Goal: Ask a question: Seek information or help from site administrators or community

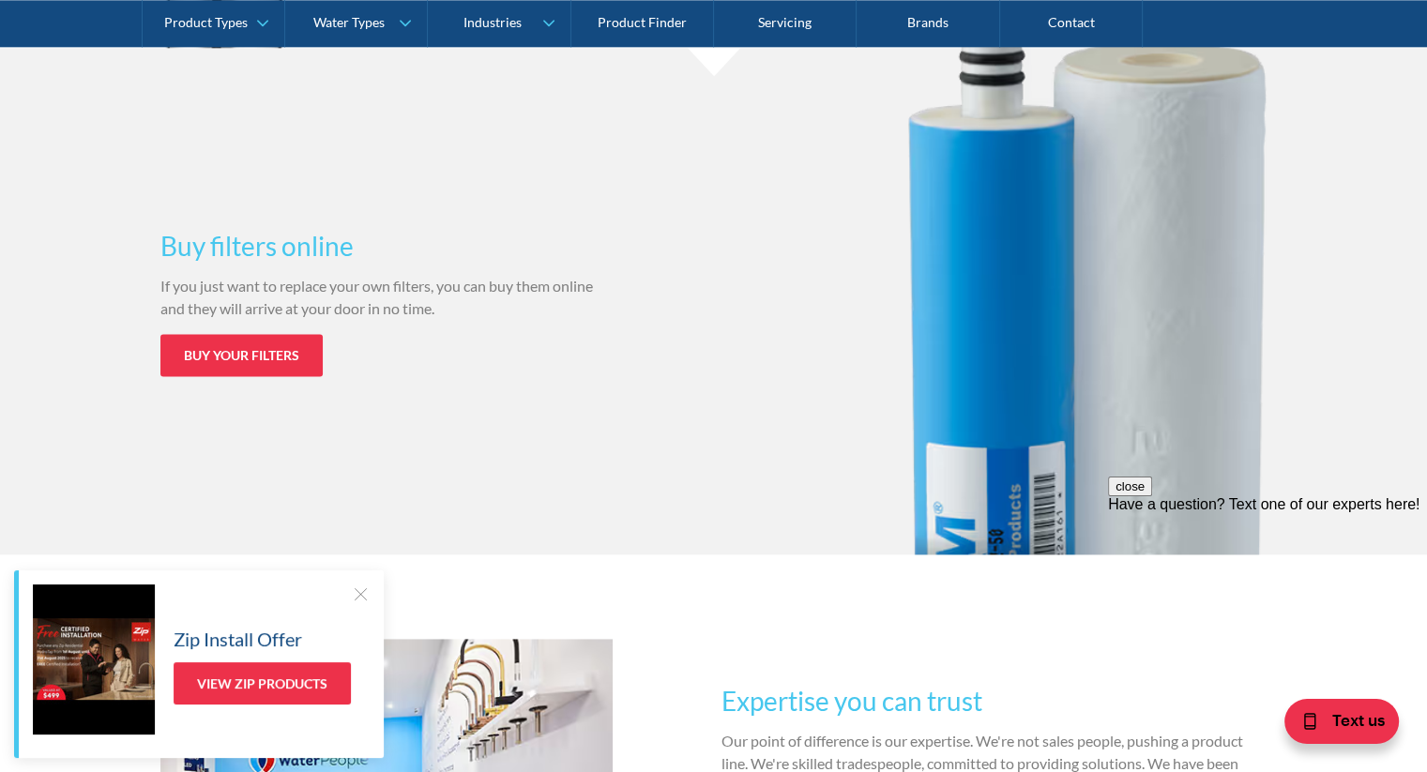
scroll to position [2533, 0]
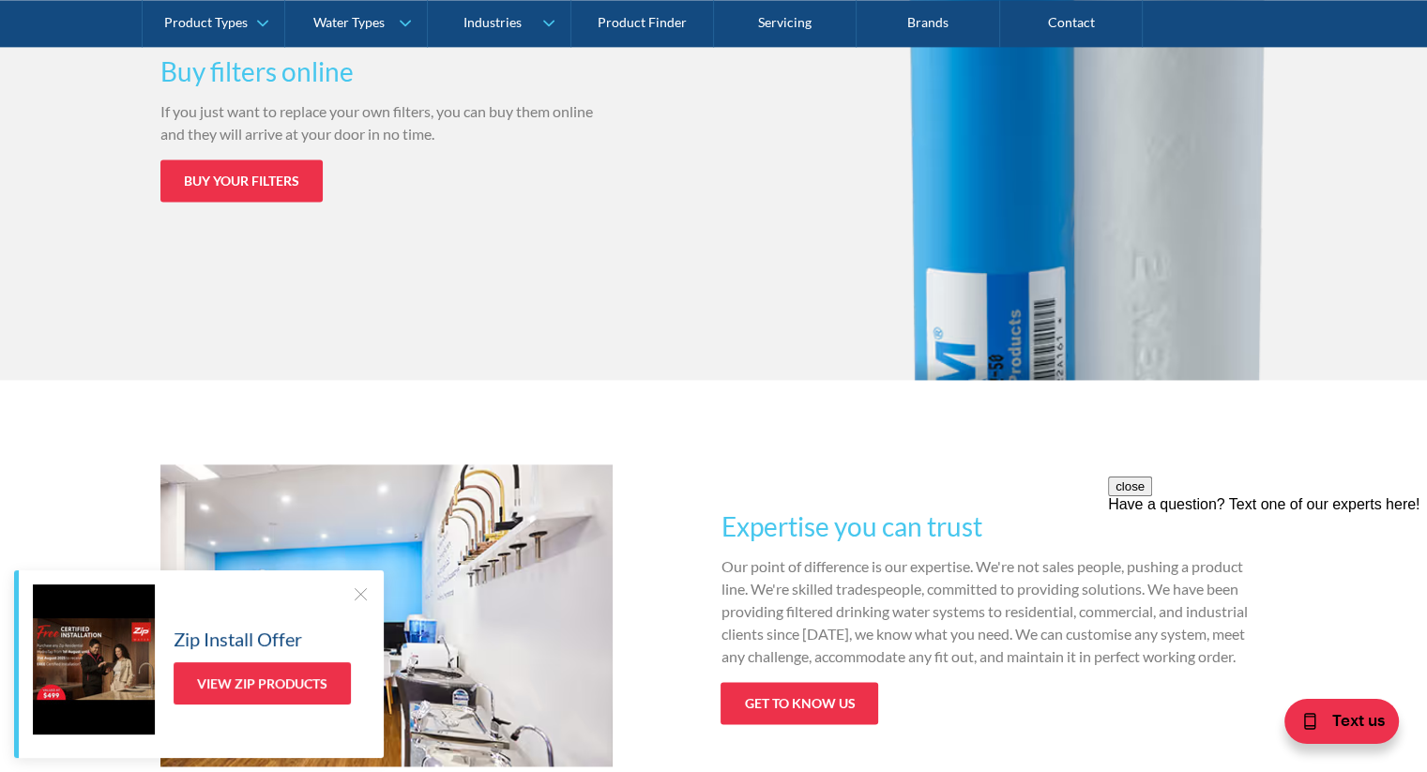
click at [361, 591] on div at bounding box center [360, 593] width 19 height 19
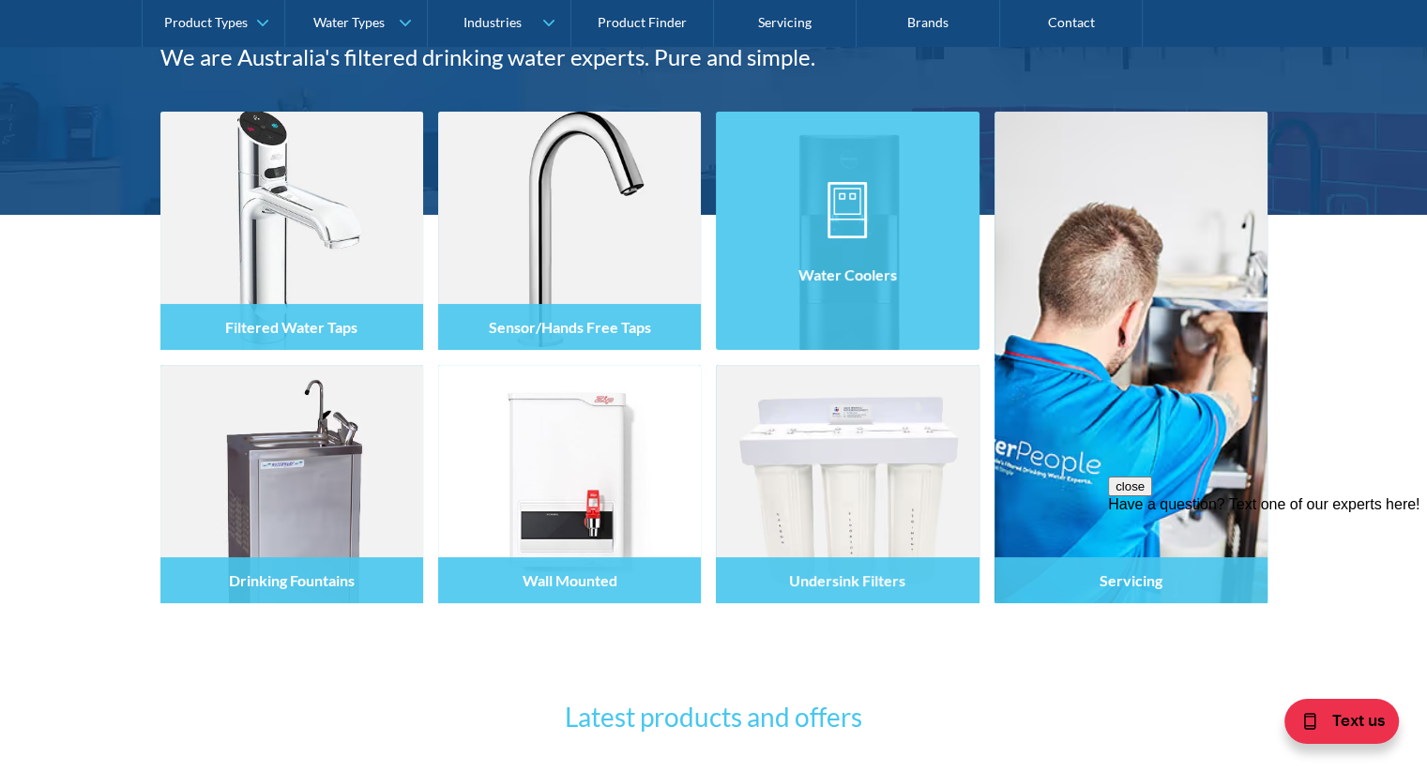
scroll to position [281, 0]
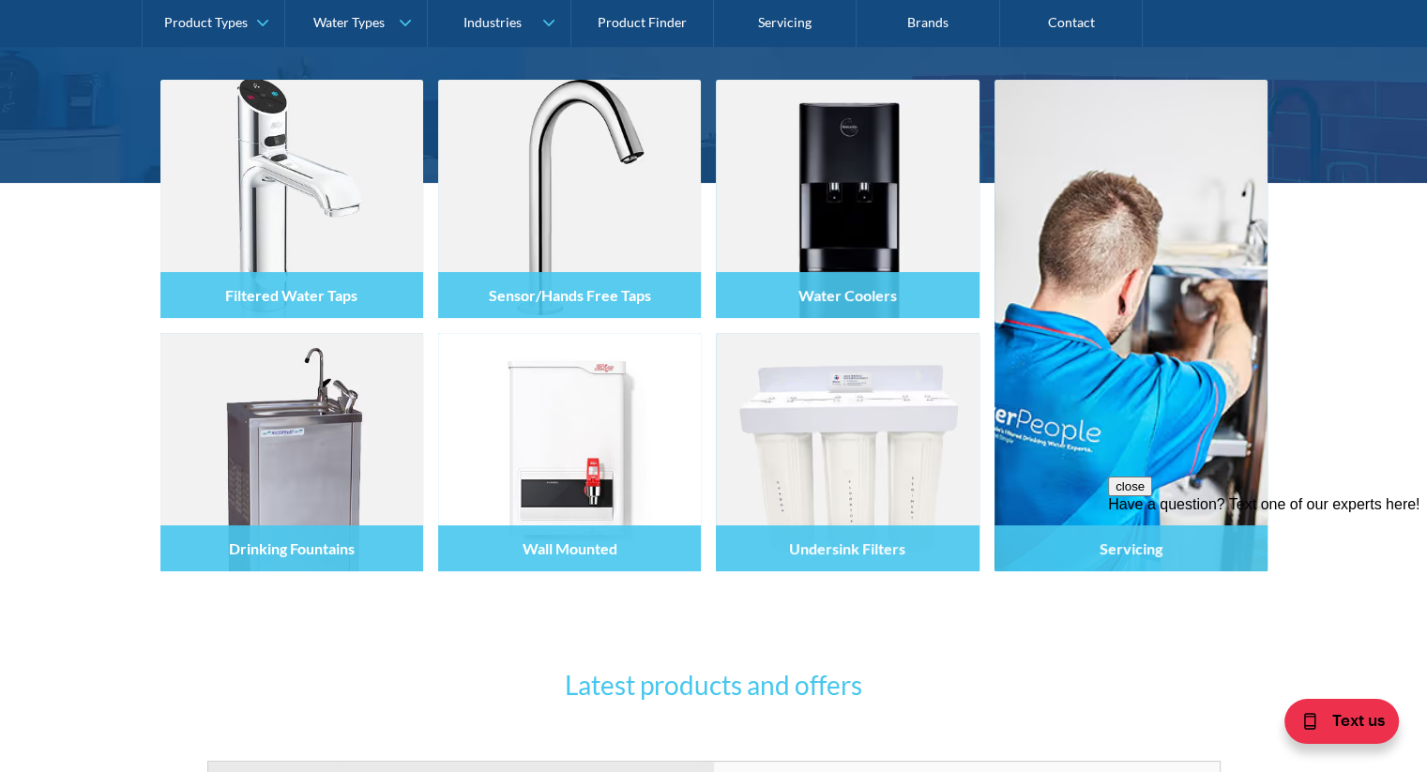
click at [1336, 513] on div "Have a question? Text one of our experts here!" at bounding box center [1267, 504] width 319 height 17
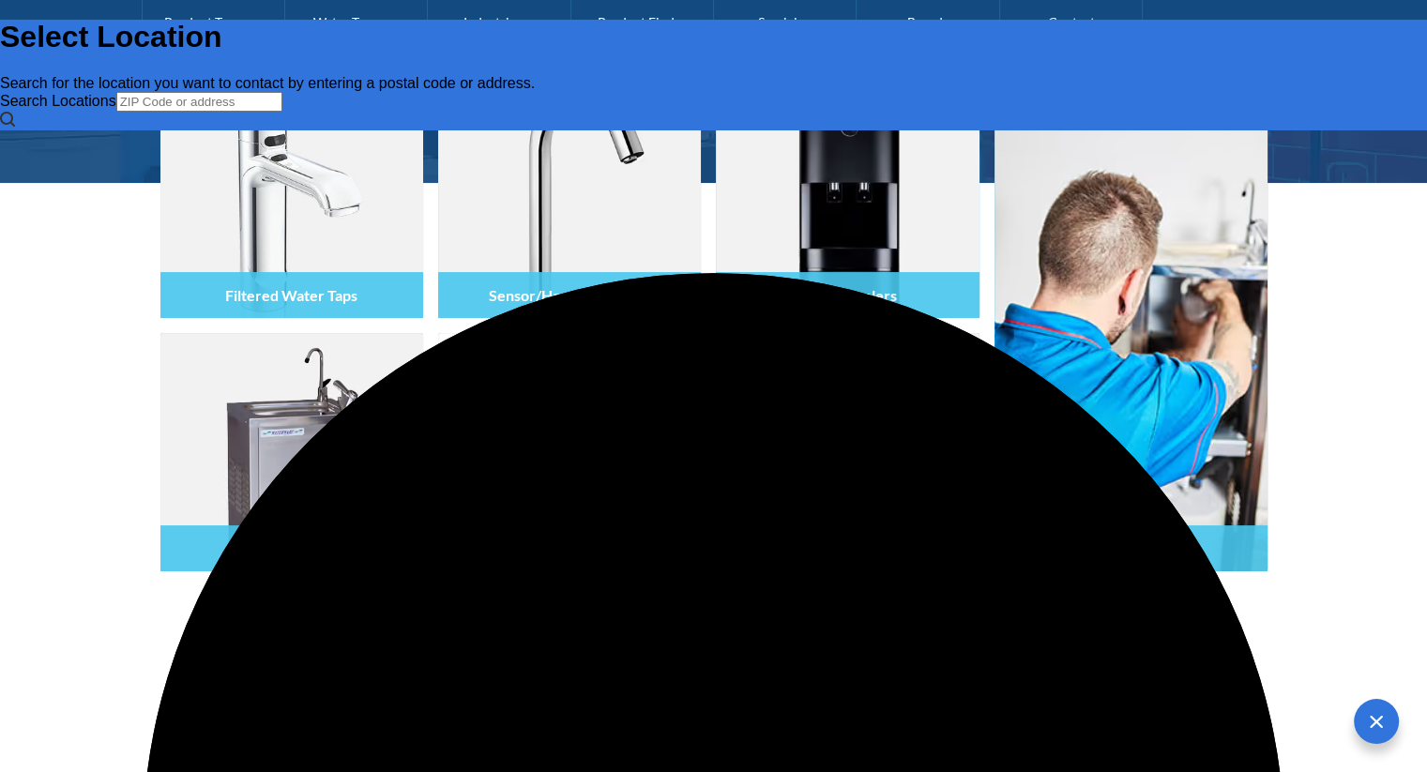
scroll to position [0, 0]
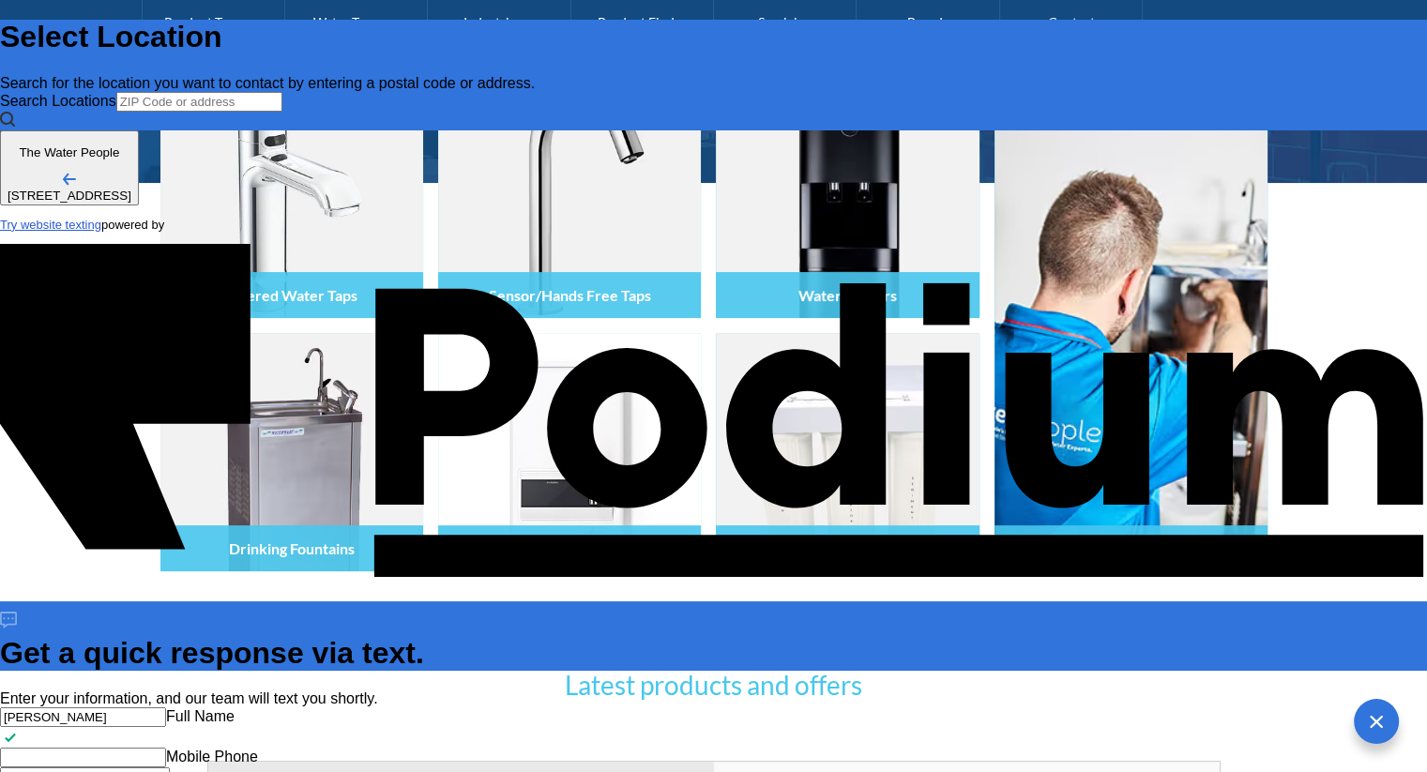
type input "[PERSON_NAME]"
type Phone "0417 113 194"
type textarea "C"
type textarea "Ca"
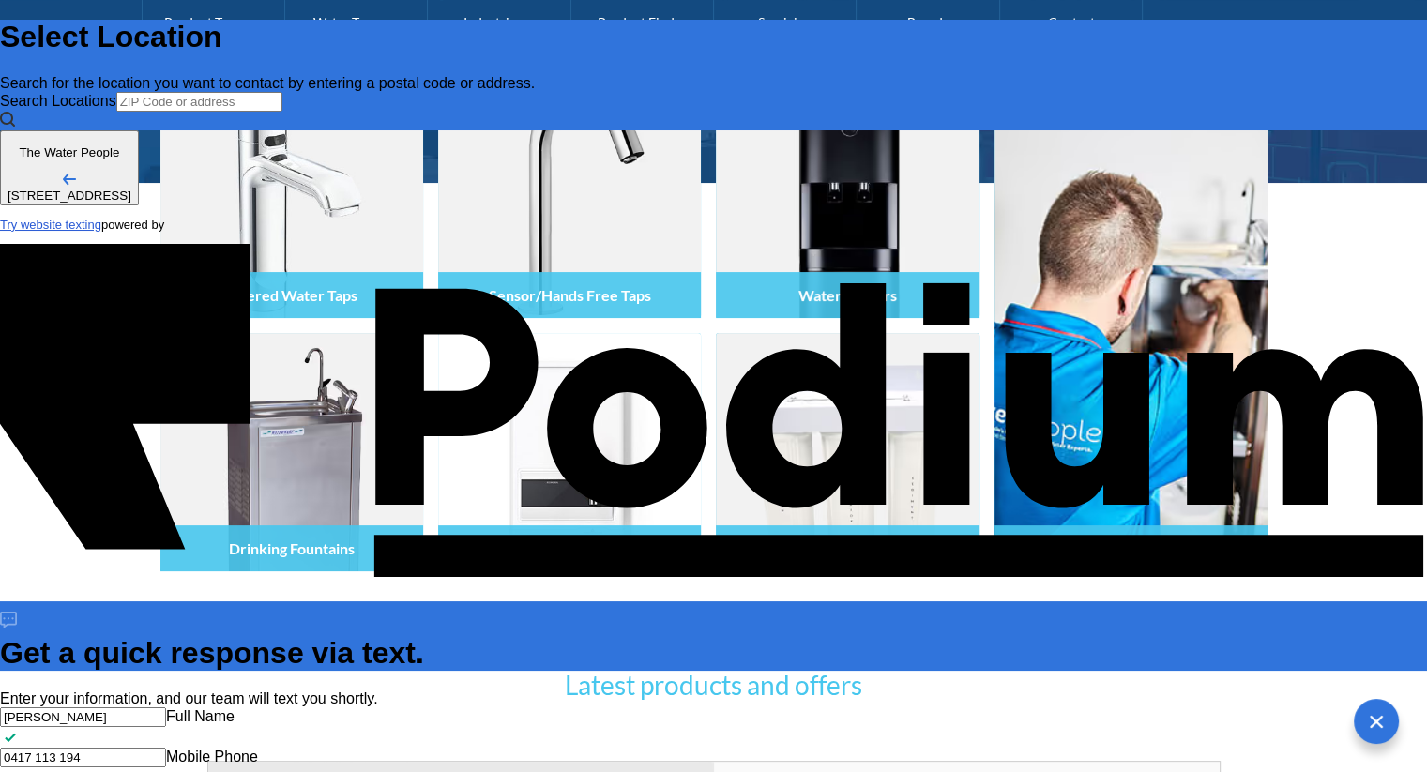
type textarea "x"
type textarea "Can"
type textarea "x"
type textarea "Can I"
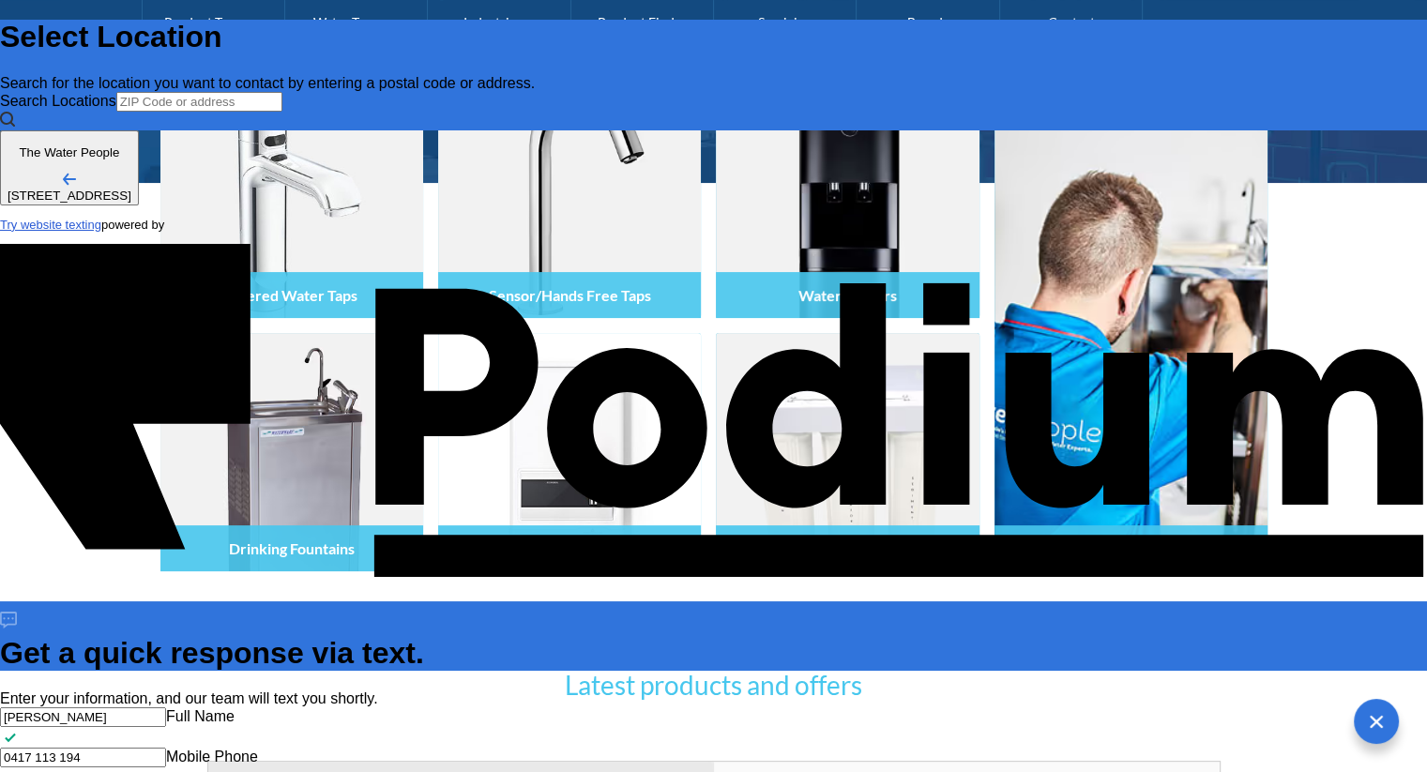
type textarea "Can I"
type textarea "x"
type textarea "Can I pl"
type textarea "x"
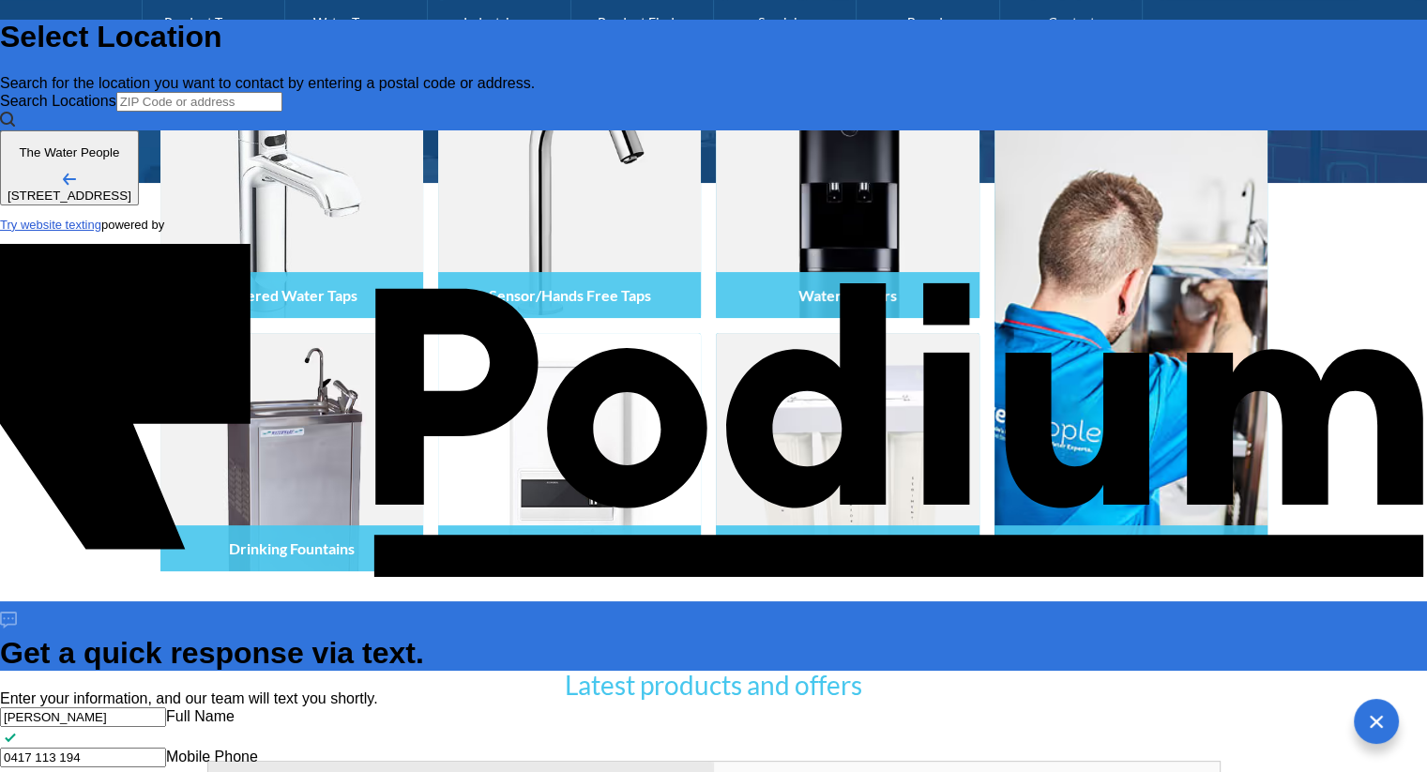
type textarea "Can I ple"
type textarea "x"
type textarea "Can I plea"
type textarea "x"
type textarea "Can I please"
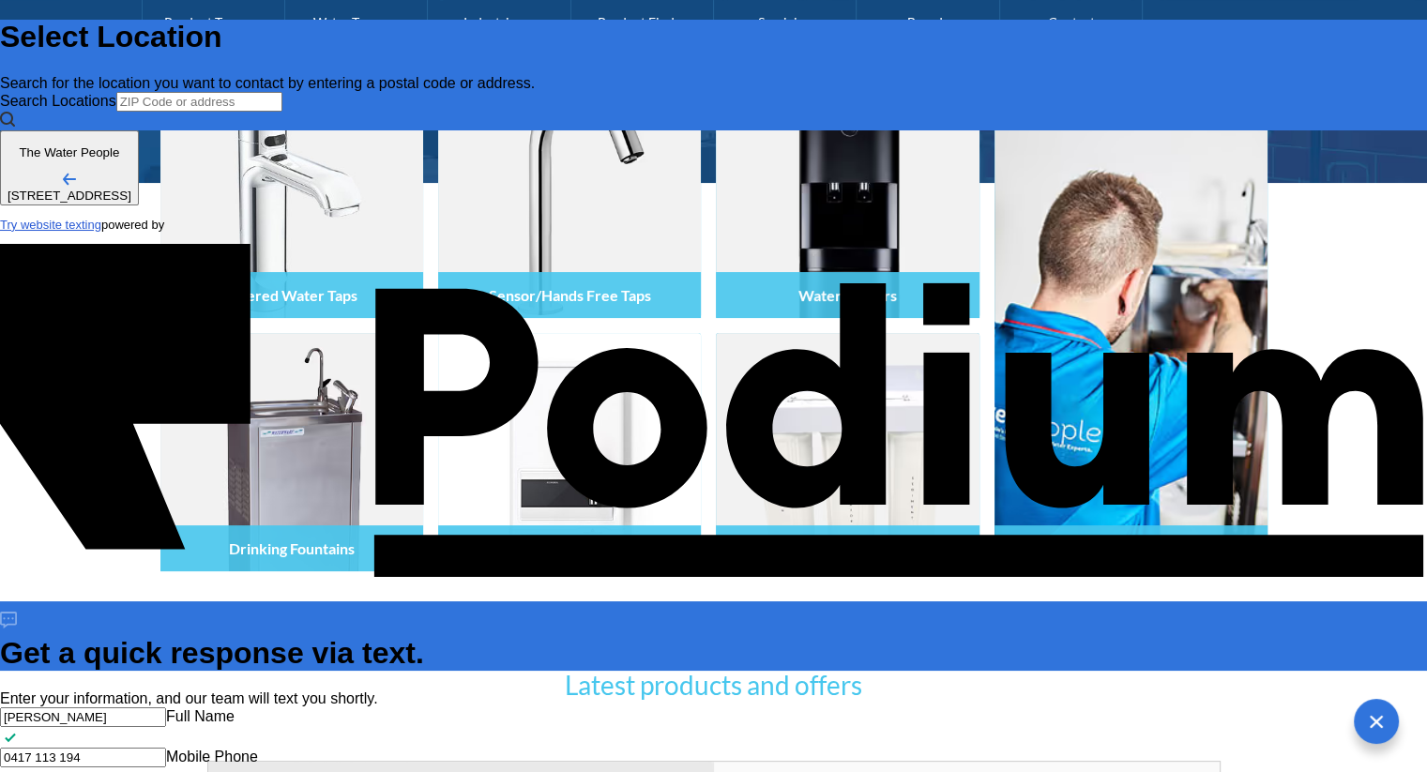
type textarea "x"
type textarea "Can I please g"
type textarea "x"
type textarea "Can I please ge"
type textarea "Can I please get"
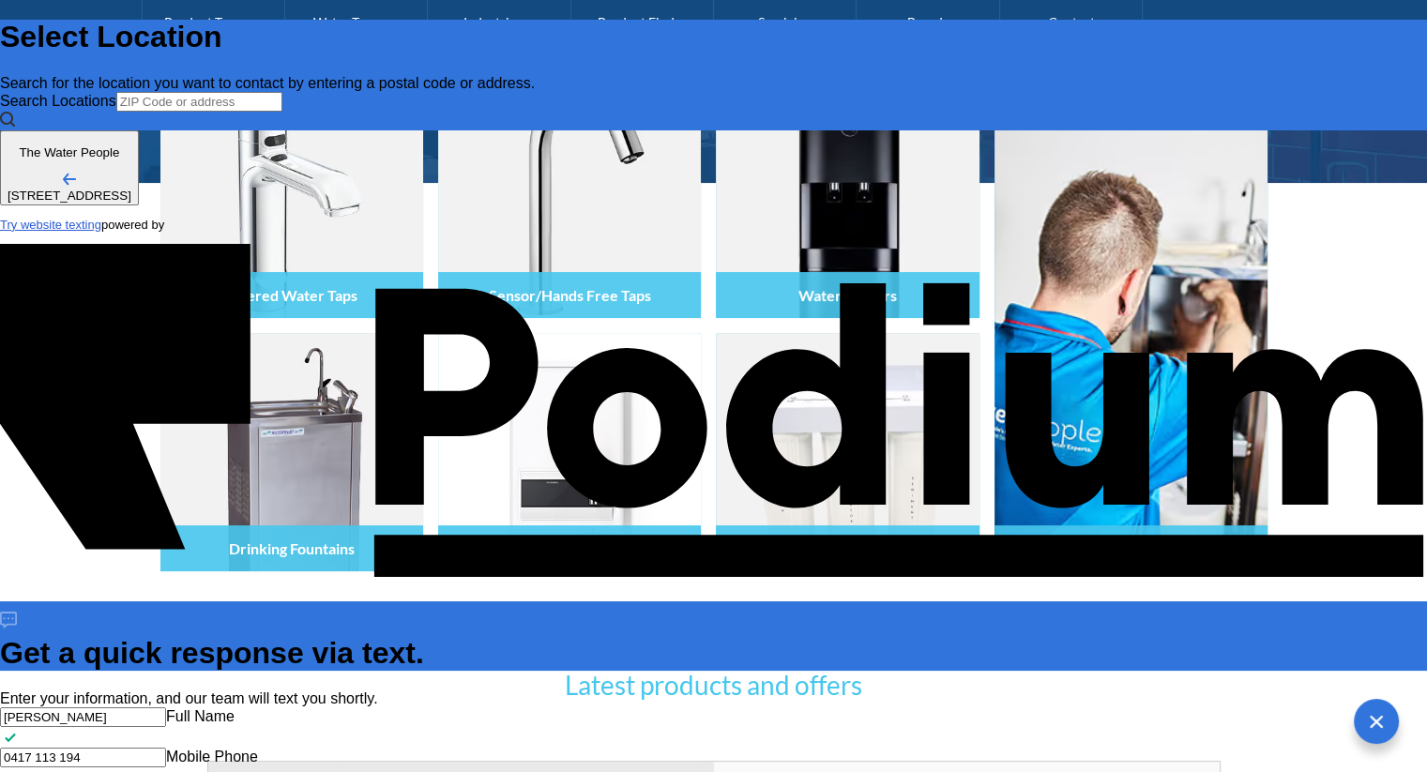
type textarea "x"
type textarea "Can I please get an"
type textarea "x"
type textarea "Can I please get an"
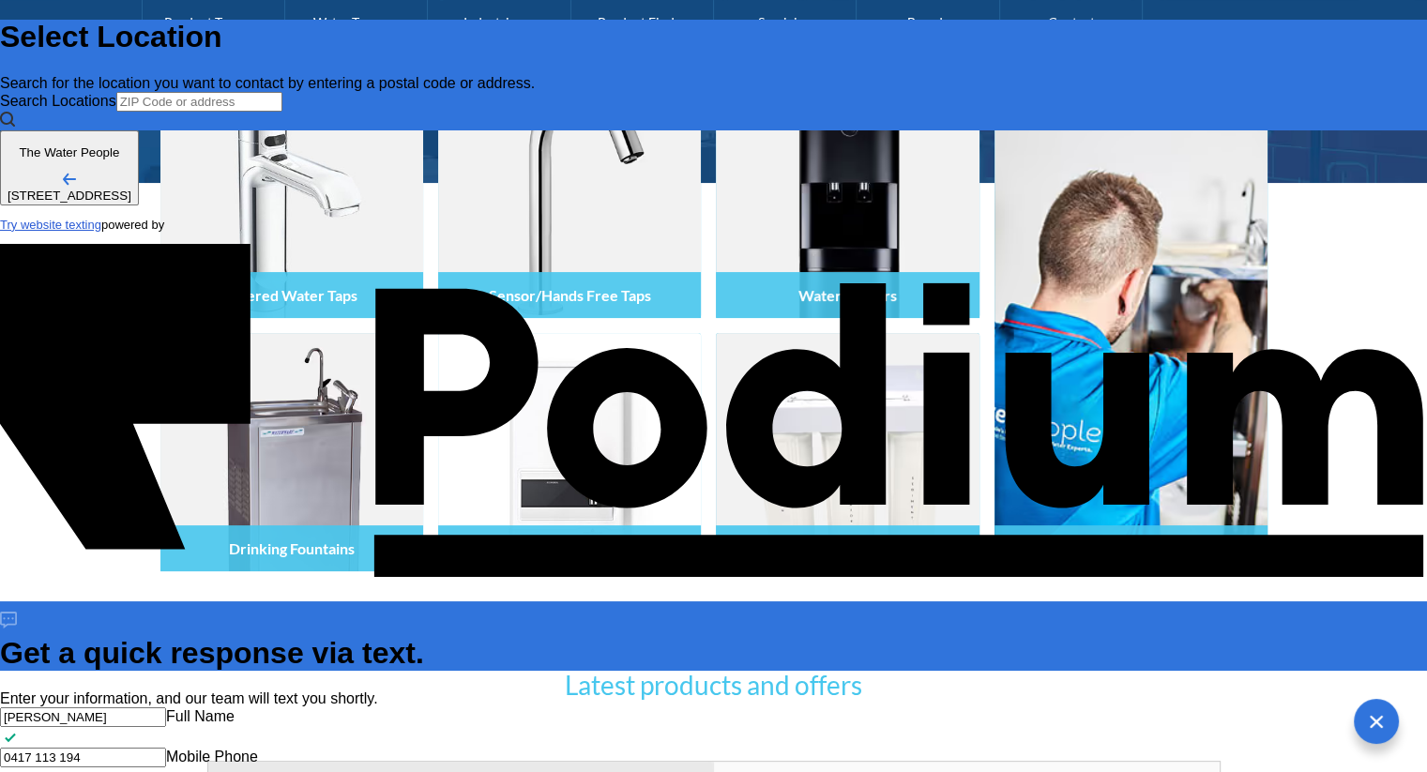
type textarea "x"
type textarea "Can I please get an e"
type textarea "x"
type textarea "Can I please get an el"
type textarea "x"
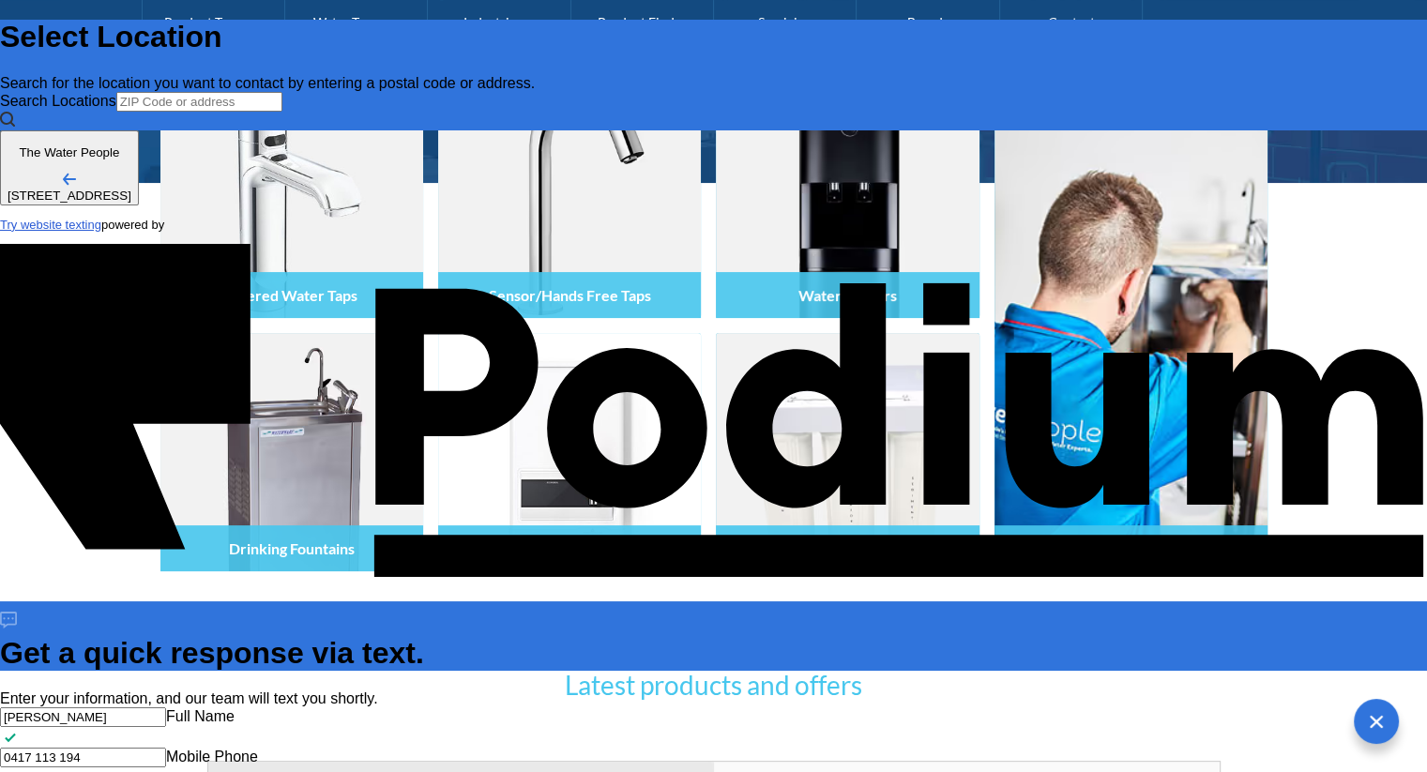
type textarea "Can I please get an ele"
type textarea "x"
type textarea "Can I please get an elec"
type textarea "x"
type textarea "Can I please get an elect"
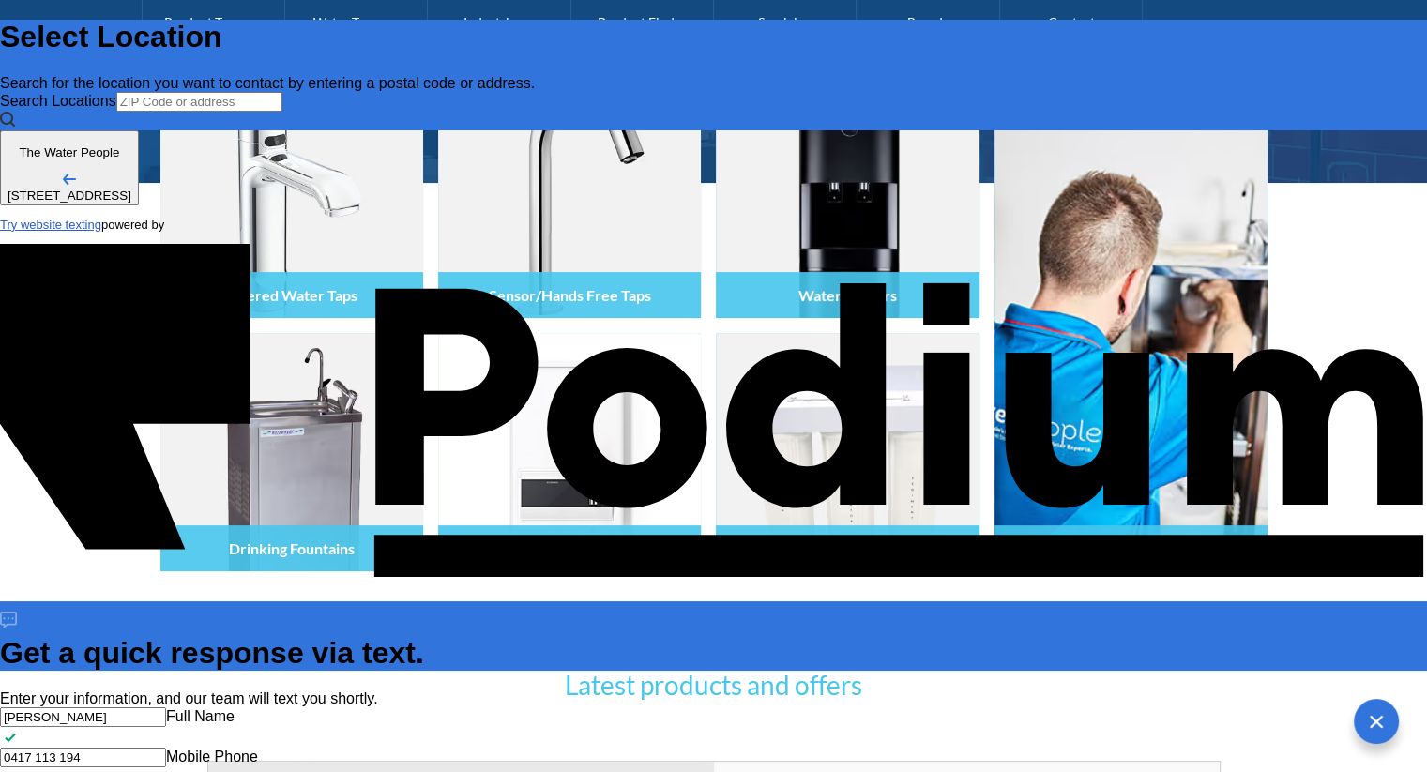
type textarea "x"
type textarea "Can I please get an electro"
type textarea "x"
type textarea "Can I please get an electron"
type textarea "x"
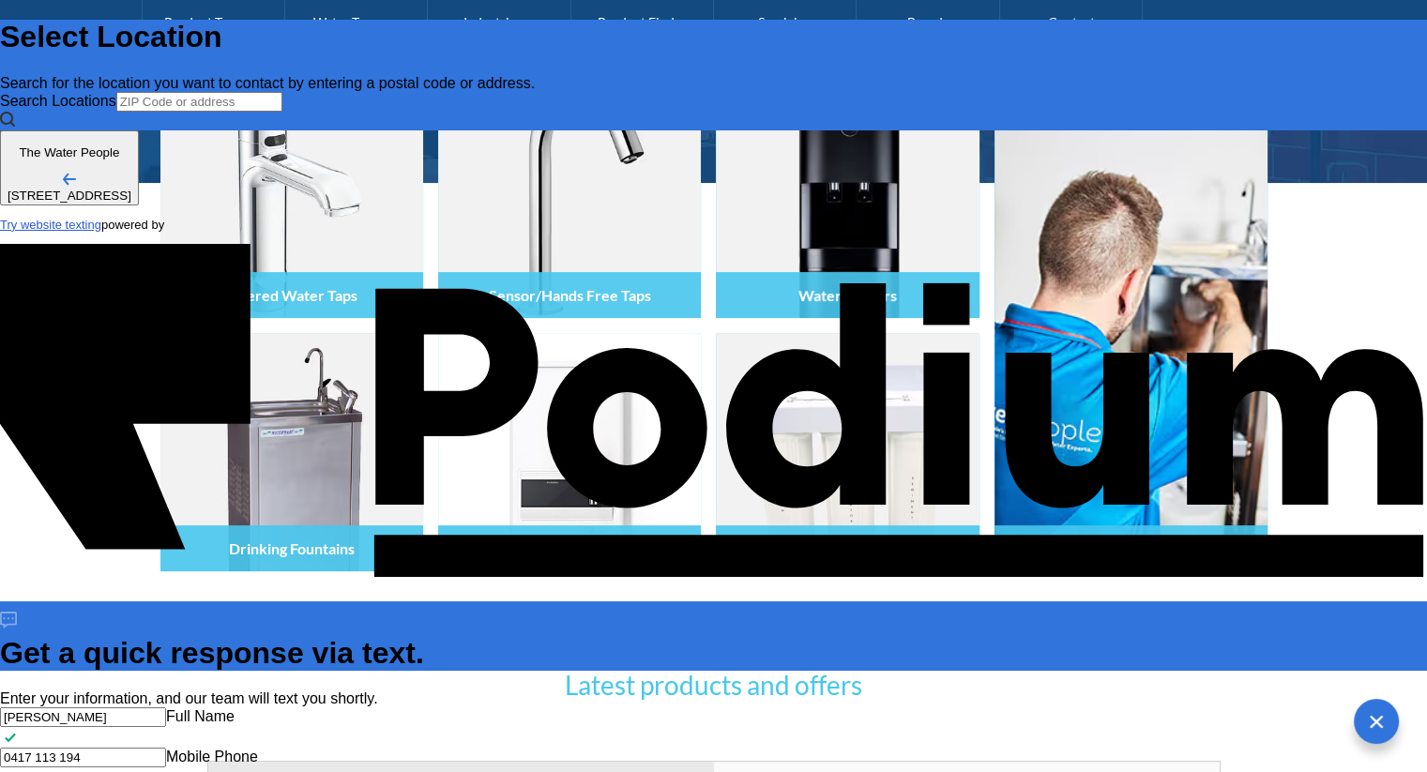
type textarea "Can I please get an electroni"
type textarea "x"
type textarea "Can I please get an electronic"
type textarea "x"
type textarea "Can I please get an electronic o"
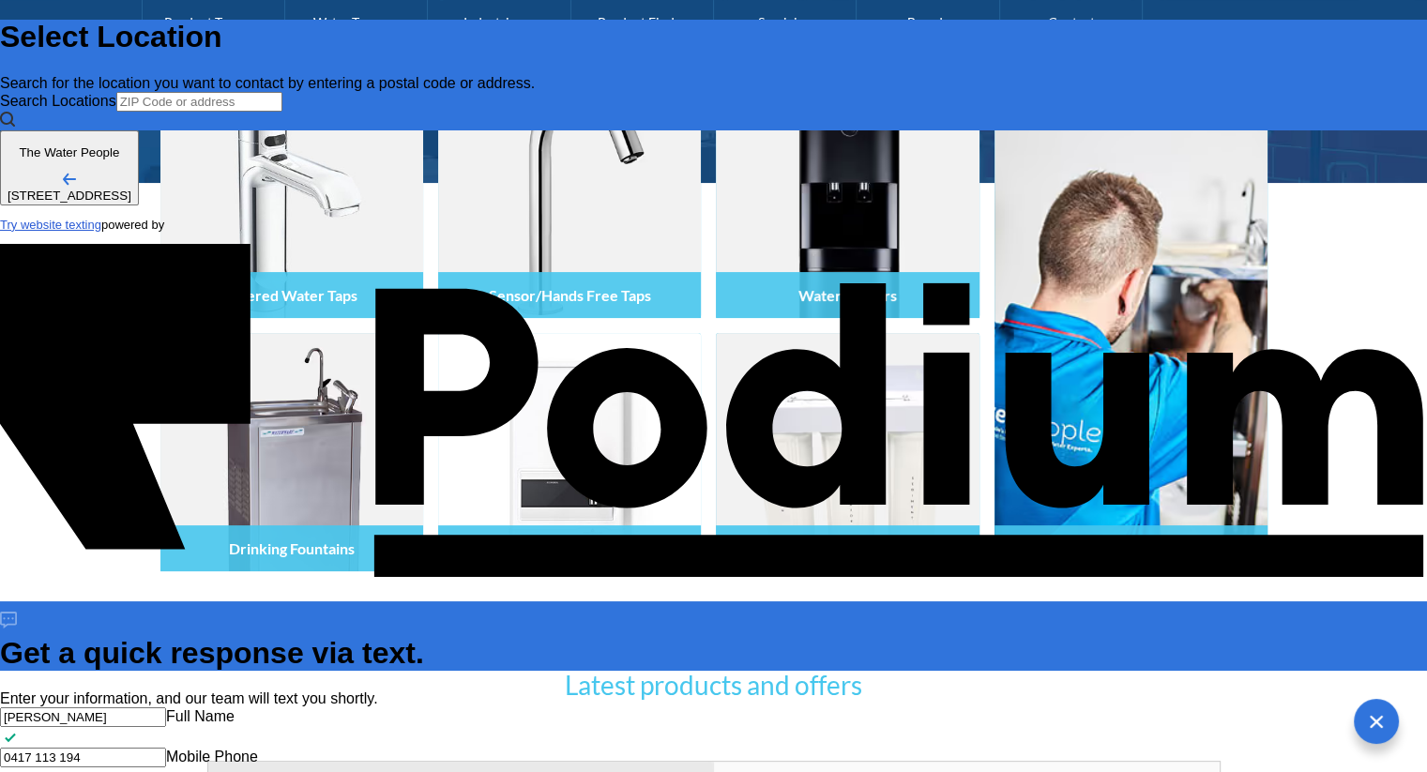
type textarea "x"
type textarea "Can I please get an electronic op"
type textarea "x"
type textarea "Can I please get an electronic opy"
type textarea "x"
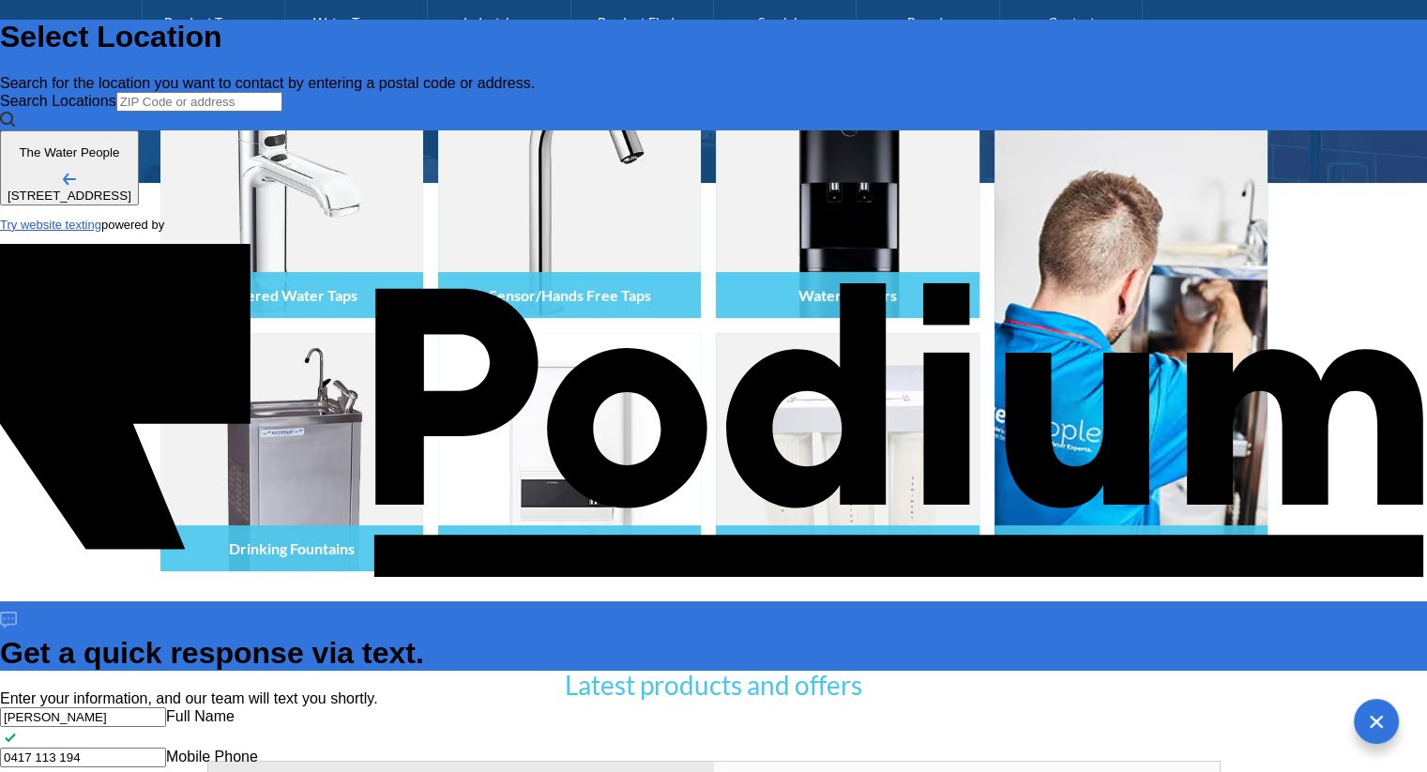
type textarea "Can I please get an electronic opy o"
type textarea "x"
type textarea "Can I please get an electronic opy"
type textarea "x"
type textarea "Can I please get an electronic opy"
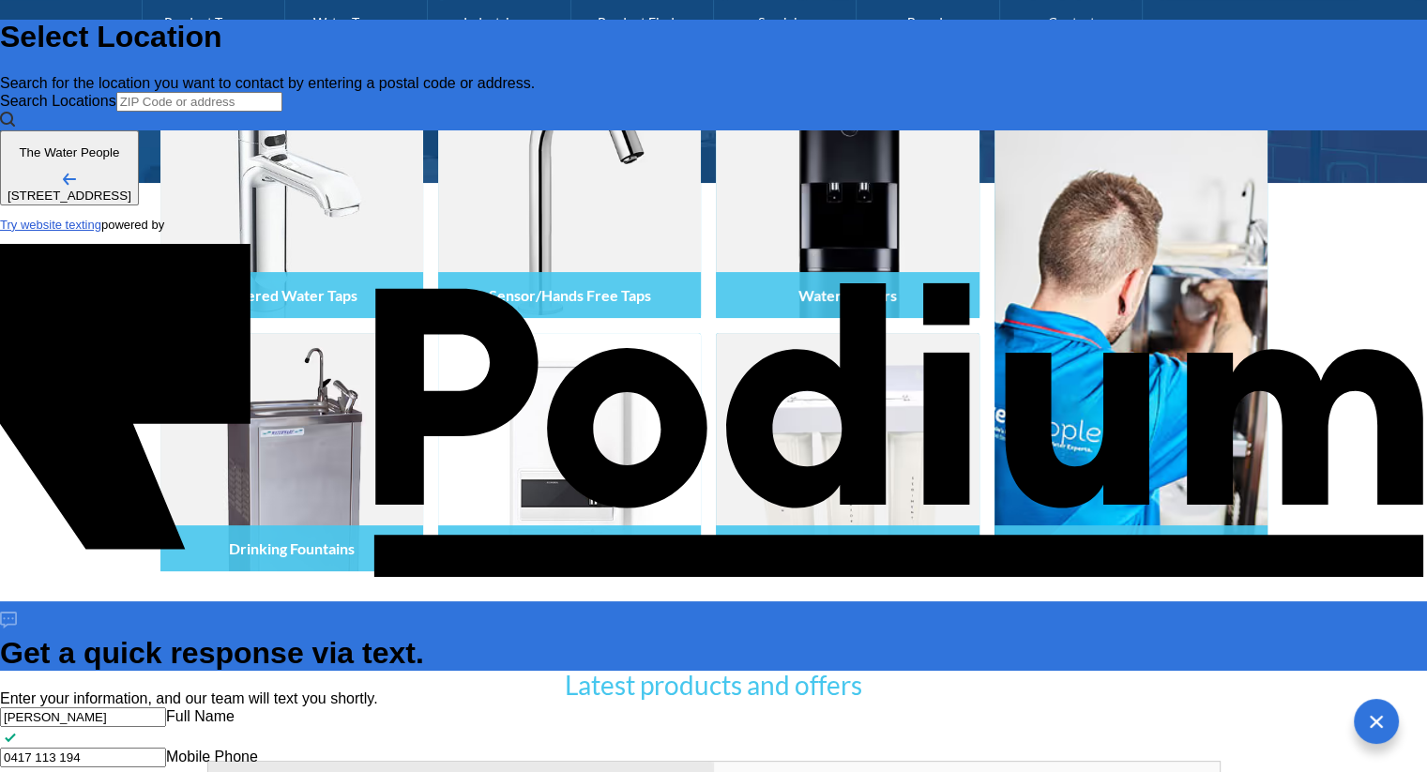
type textarea "x"
type textarea "Can I please get an electronic o"
type textarea "x"
type textarea "Can I please get an electronic c"
type textarea "x"
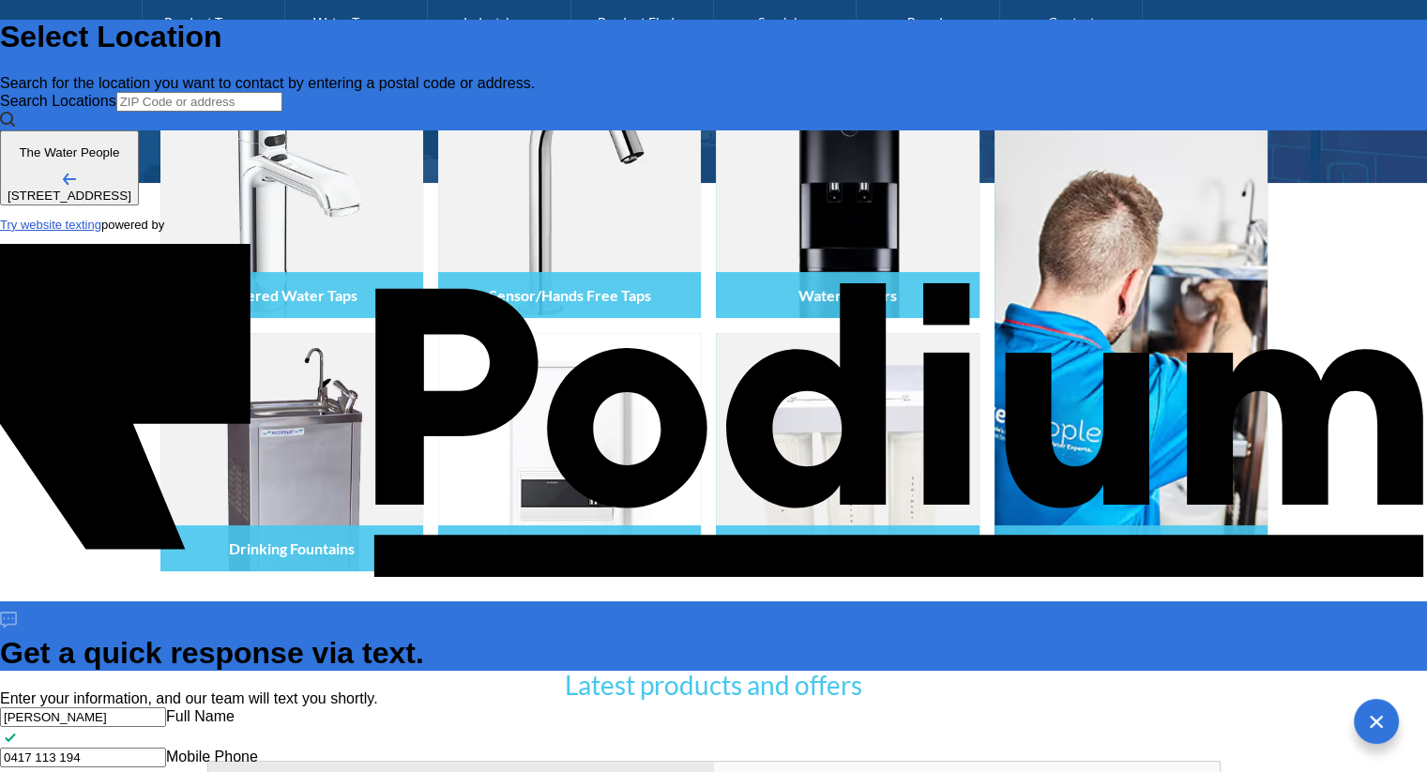
type textarea "Can I please get an electronic co"
type textarea "x"
type textarea "Can I please get an electronic cop"
type textarea "x"
type textarea "Can I please get an electronic copy"
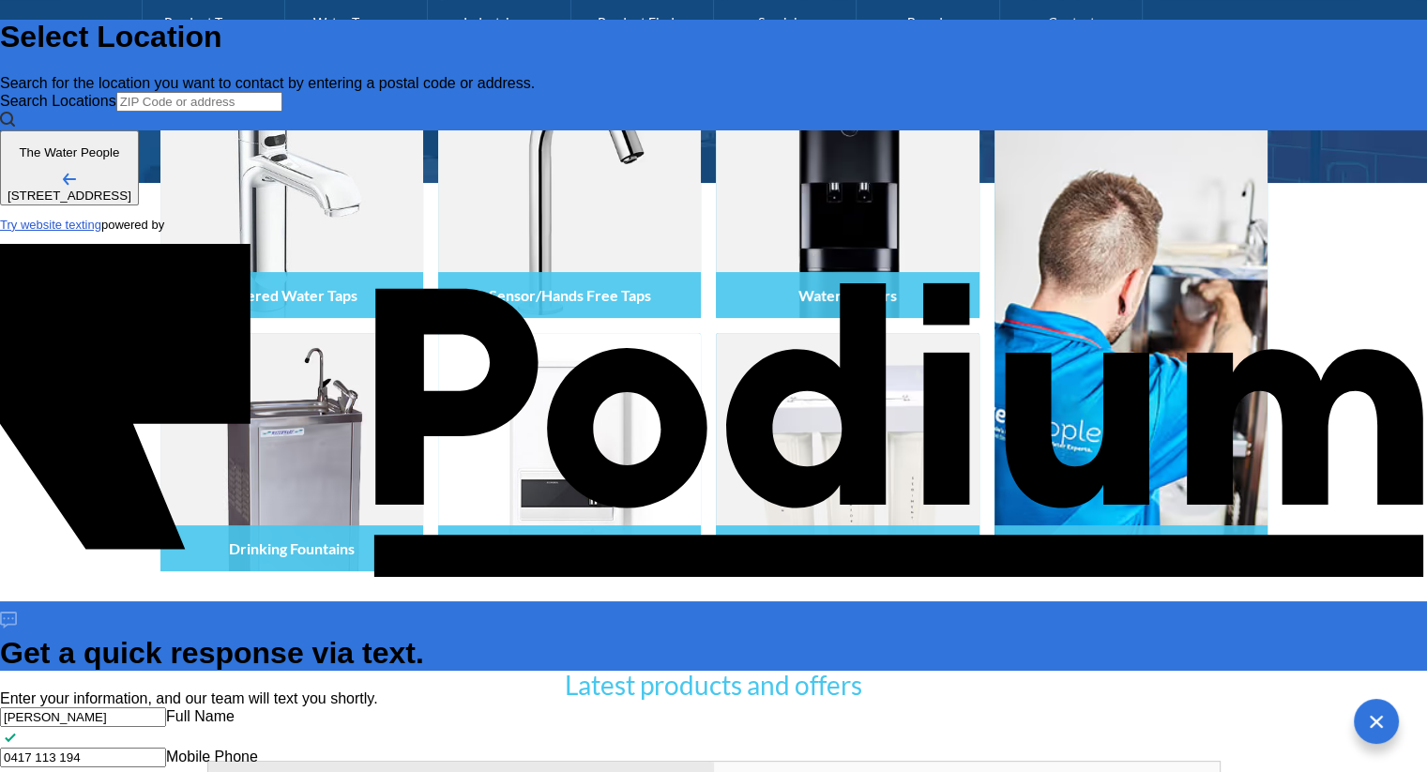
type textarea "x"
type textarea "Can I please get an electronic copy o"
type textarea "x"
type textarea "Can I please get an electronic copy of"
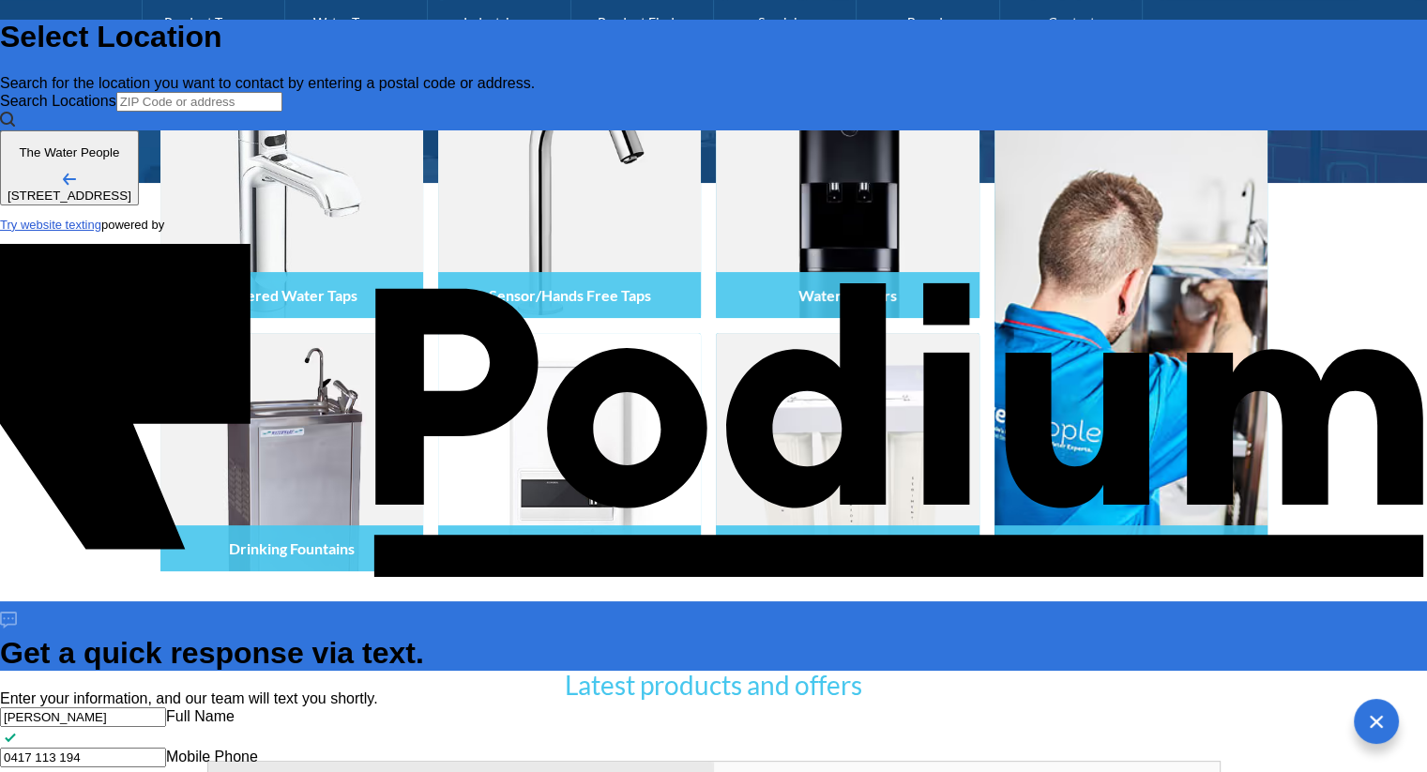
type textarea "x"
type textarea "Can I please get an electronic copy of m"
type textarea "x"
type textarea "Can I please get an electronic copy of my"
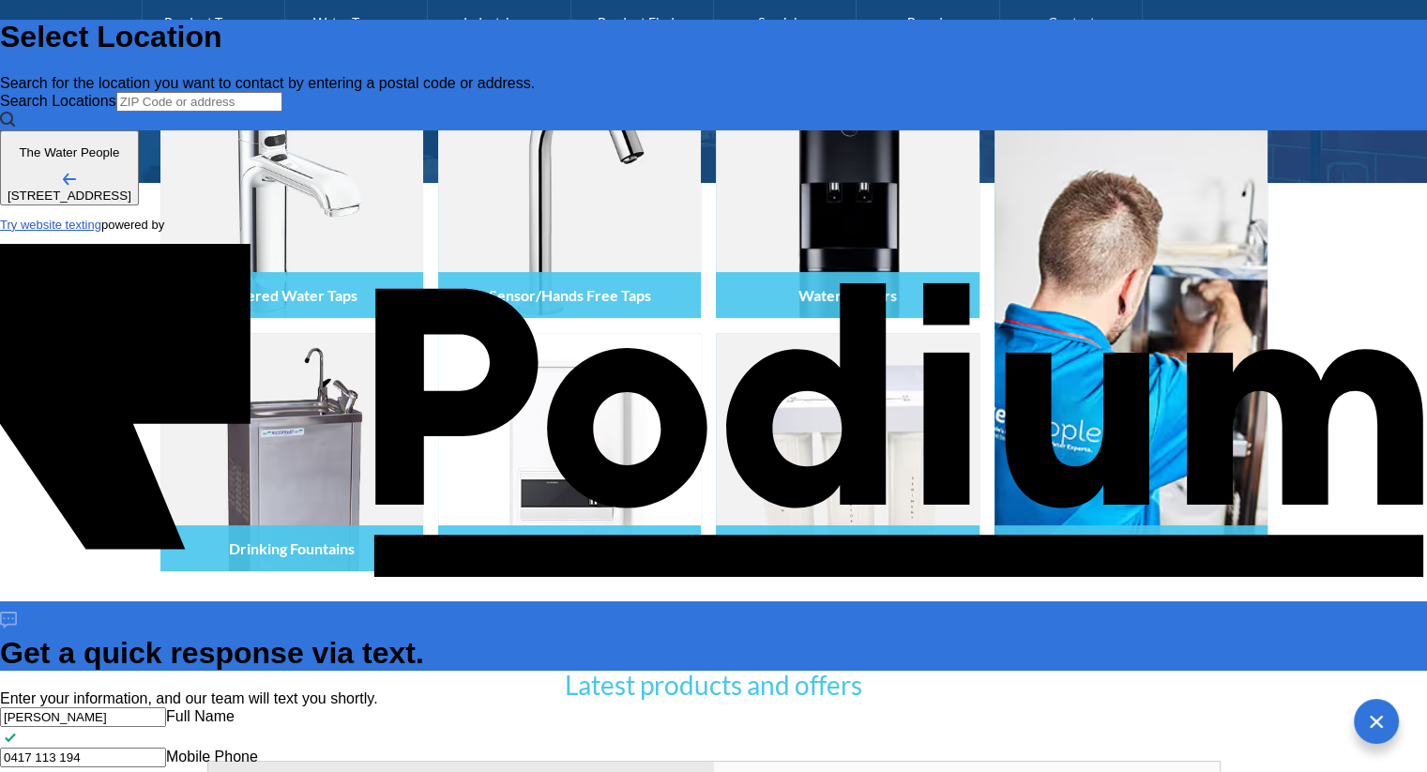
type textarea "x"
type textarea "Can I please get an electronic copy of my"
type textarea "x"
type textarea "Can I please get an electronic copy of my i"
type textarea "x"
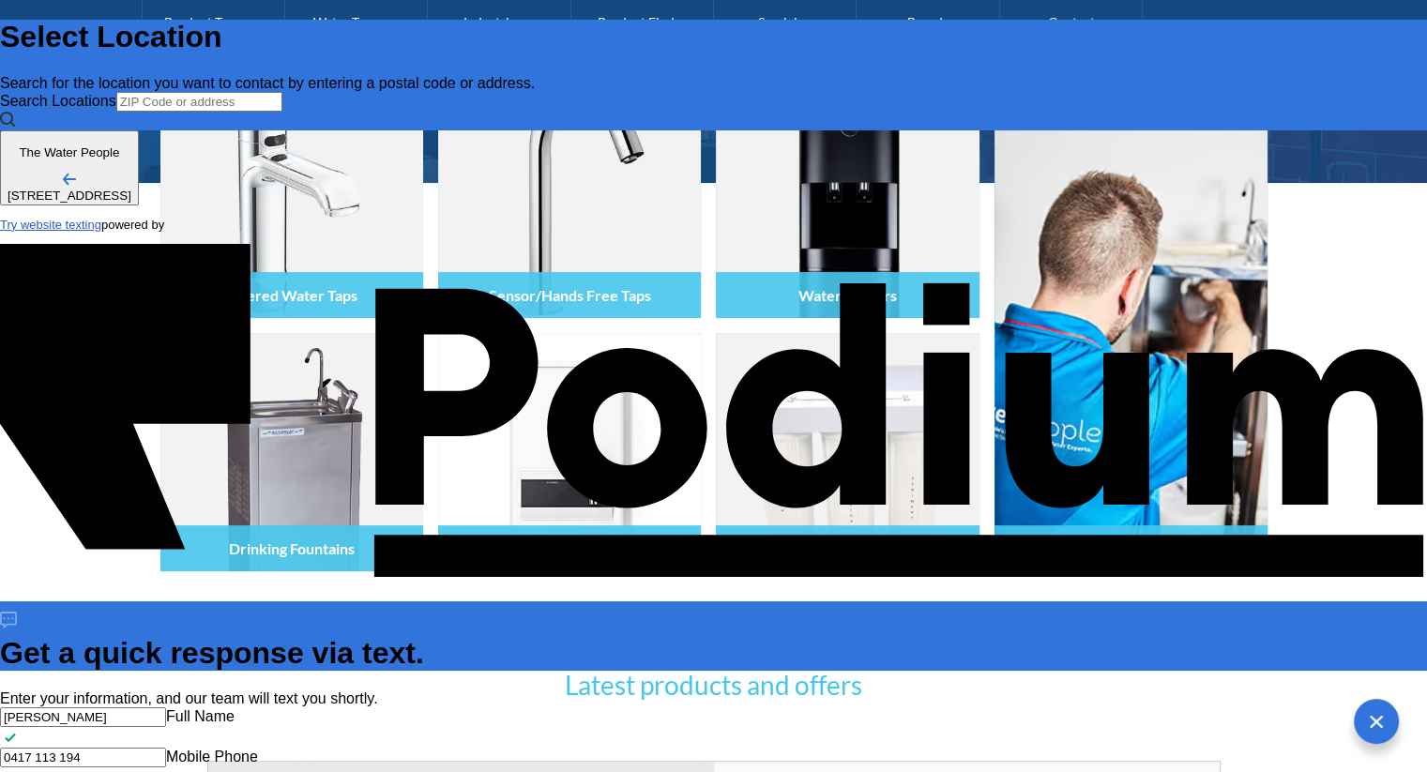
type textarea "Can I please get an electronic copy of my inv"
type textarea "x"
type textarea "Can I please get an electronic copy of my invo"
type textarea "x"
type textarea "Can I please get an electronic copy of my invoic"
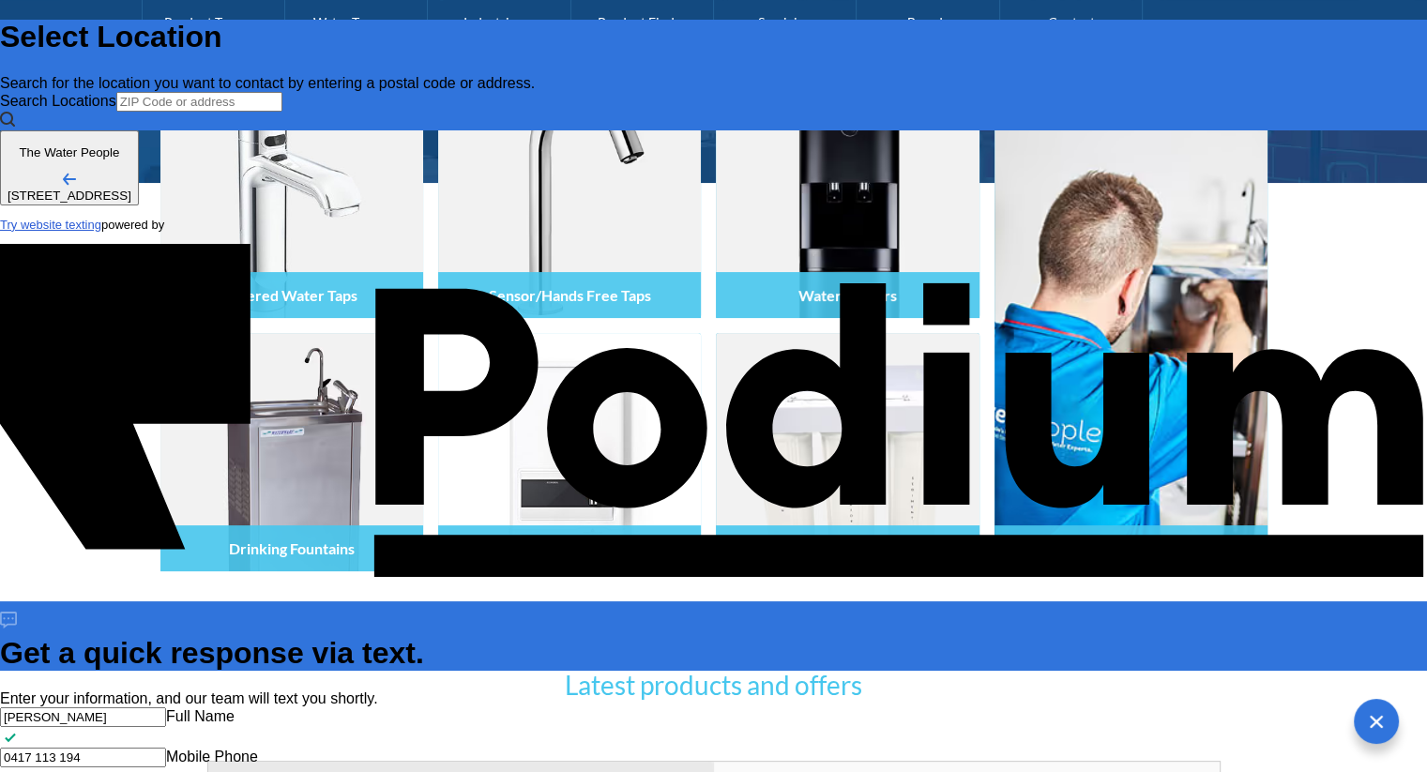
type textarea "x"
type textarea "Can I please get an electronic copy of my invoice"
type textarea "x"
type textarea "Can I please get an electronic copy of my invoice"
type textarea "x"
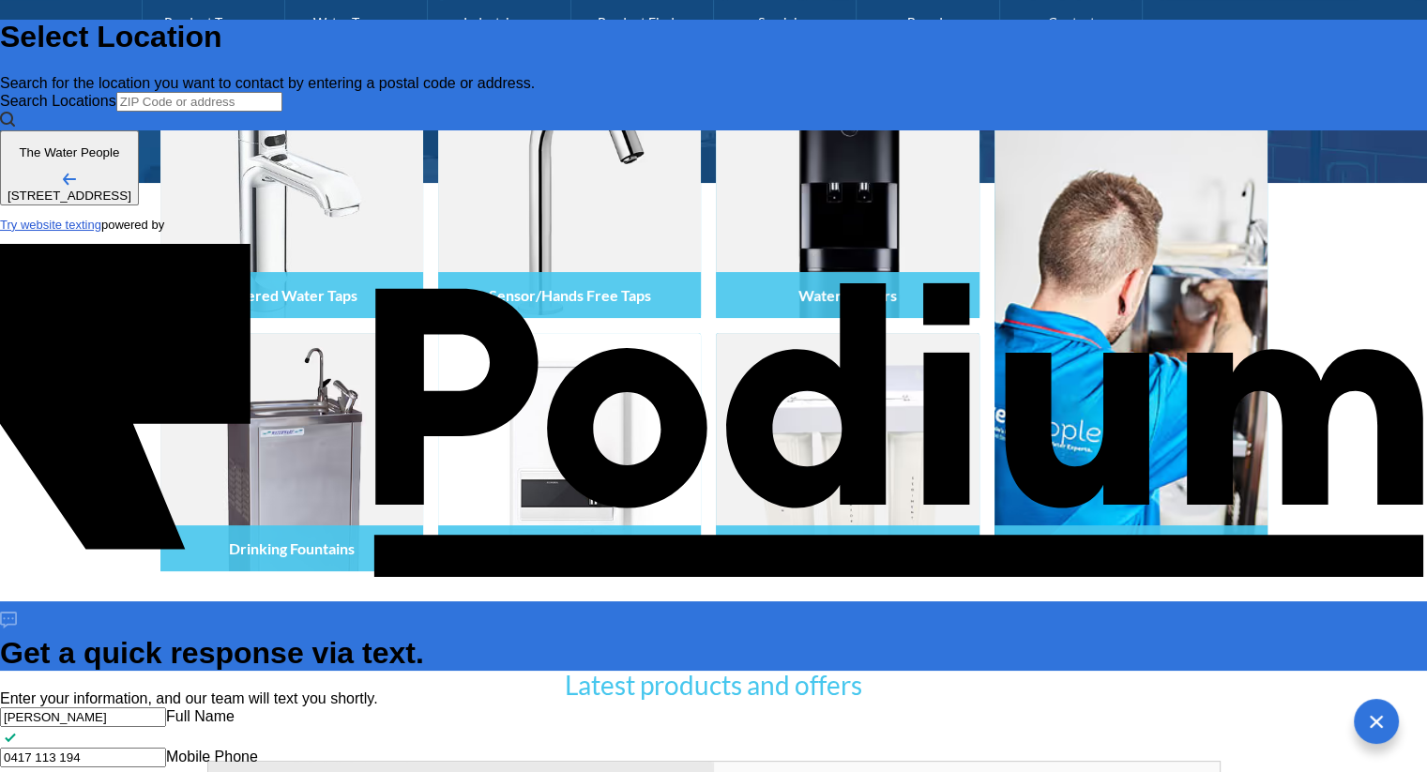
type textarea "Can I please get an electronic copy of my invoice IN"
type textarea "x"
type textarea "Can I please get an electronic copy of my invoice INV"
type textarea "x"
type textarea "Can I please get an electronic copy of my invoice INV-9"
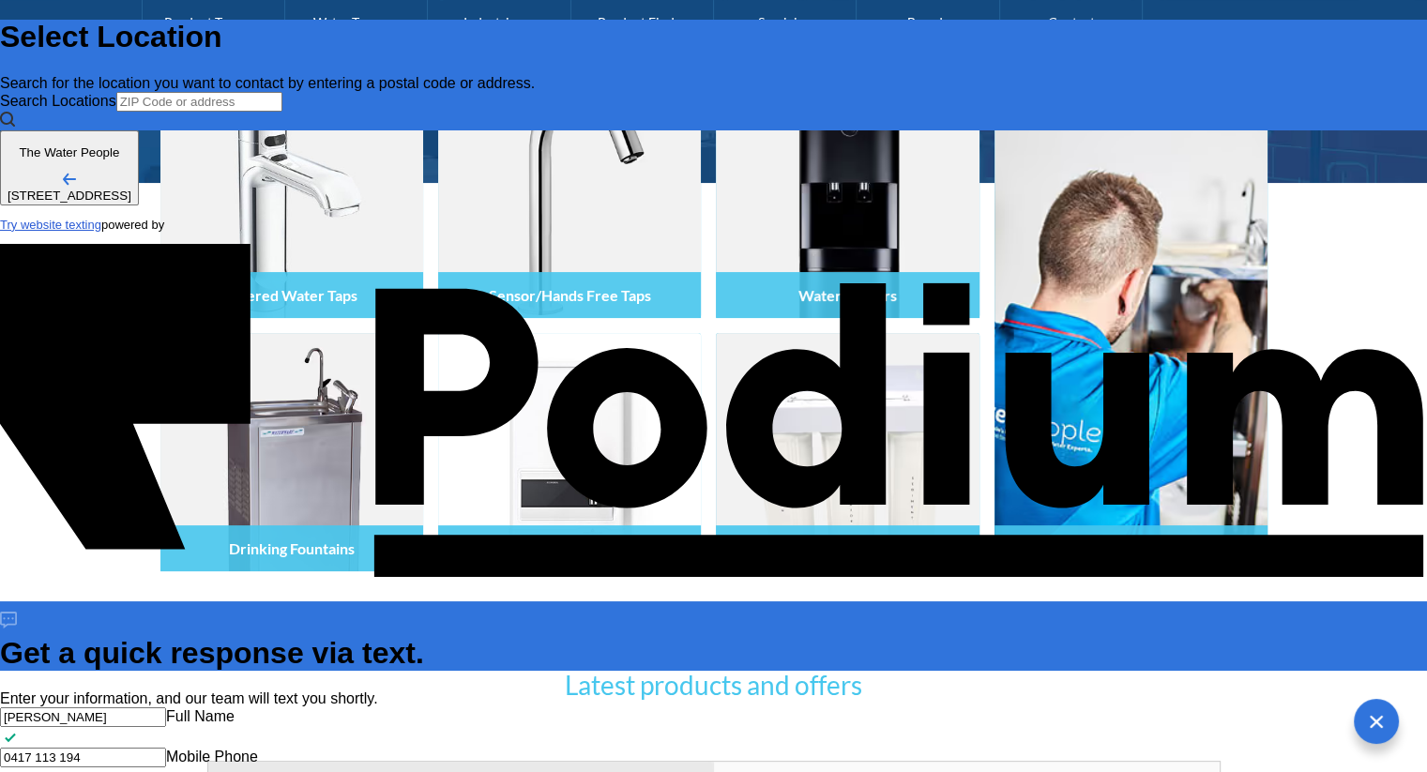
type textarea "x"
type textarea "Can I please get an electronic copy of my invoice INV-95"
type textarea "x"
type textarea "Can I please get an electronic copy of my invoice INV-953"
type textarea "x"
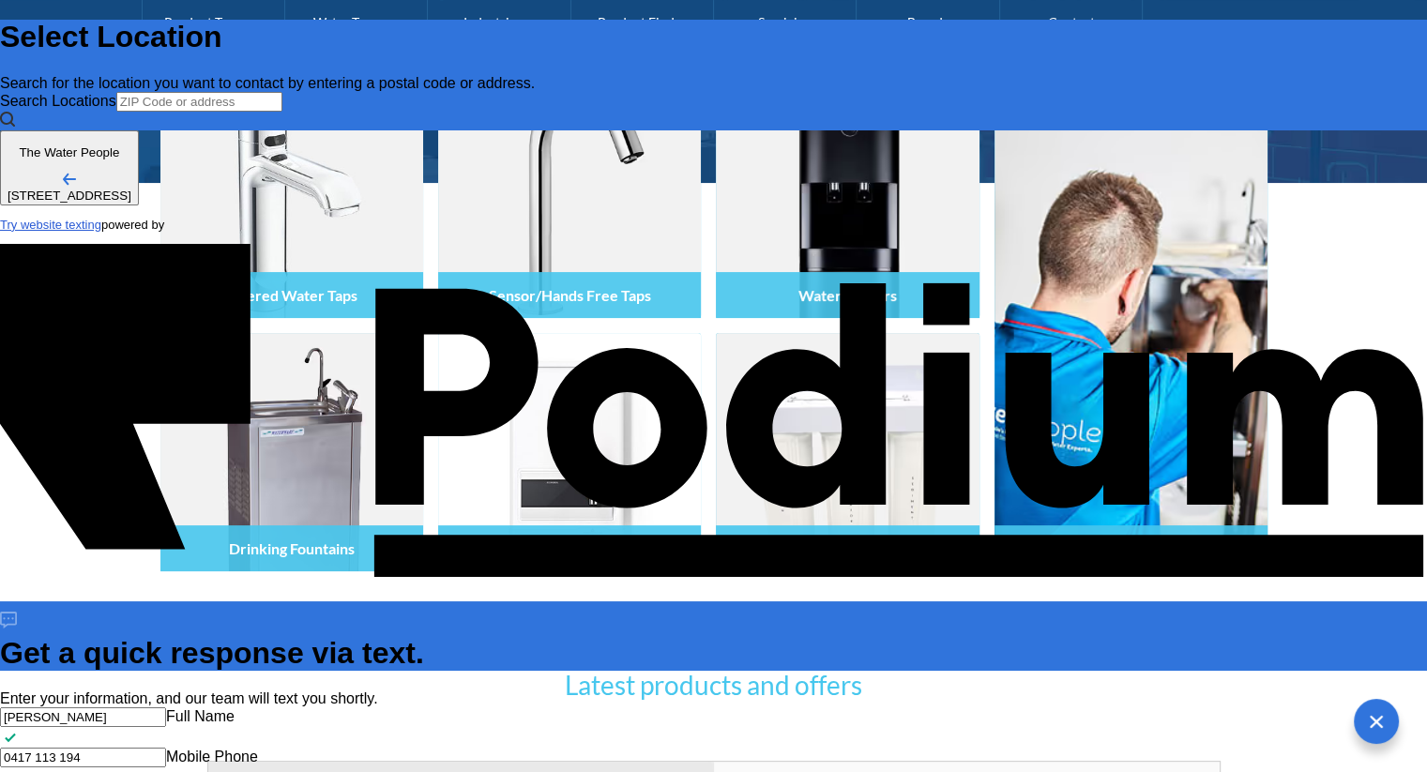
type textarea "Can I please get an electronic copy of my invoice INV-9538"
type textarea "x"
type textarea "Can I please get an electronic copy of my invoice INV-95387"
type textarea "x"
type textarea "Can I please get an electronic copy of my invoice INV-95387 $"
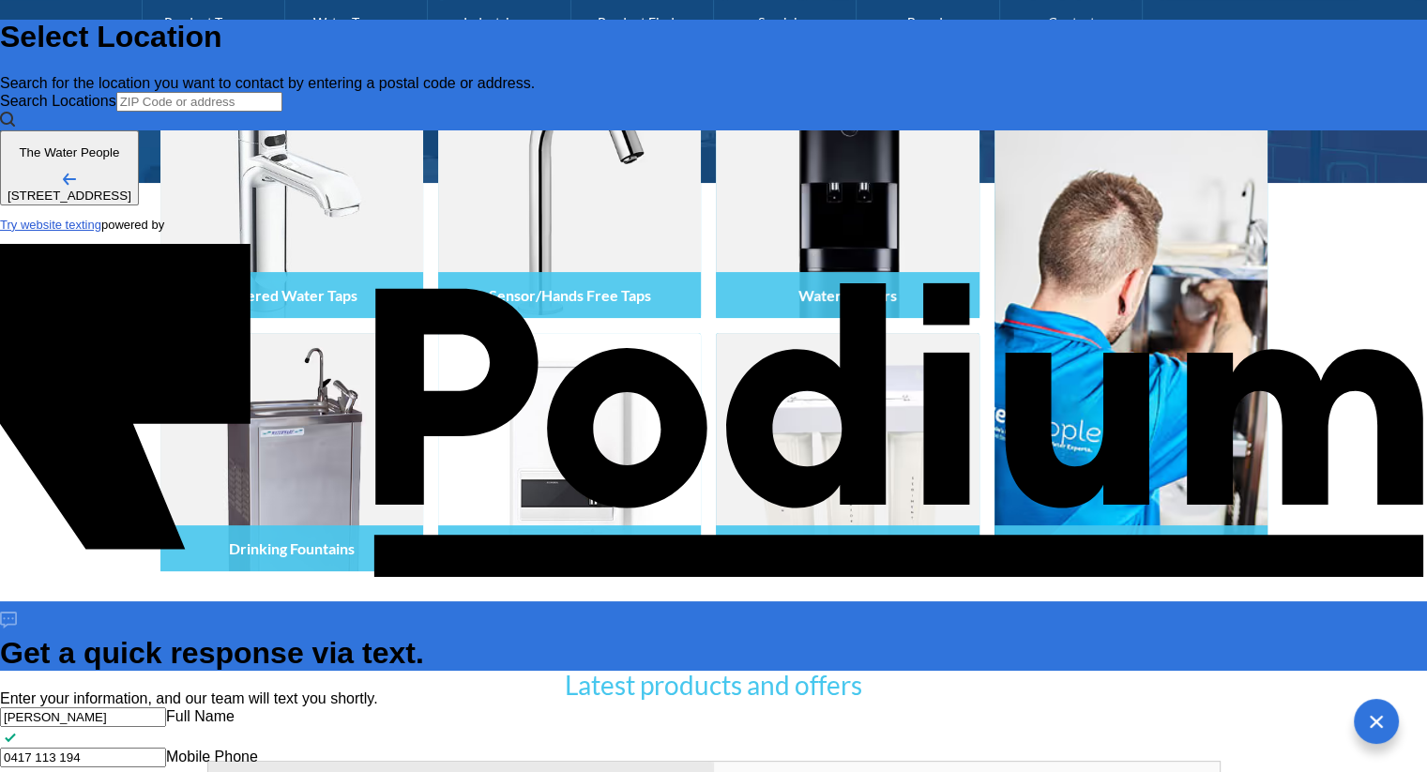
type textarea "x"
type textarea "Can I please get an electronic copy of my invoice INV-95387 $1"
type textarea "Can I please get an electronic copy of my invoice INV-95387 $14"
type textarea "x"
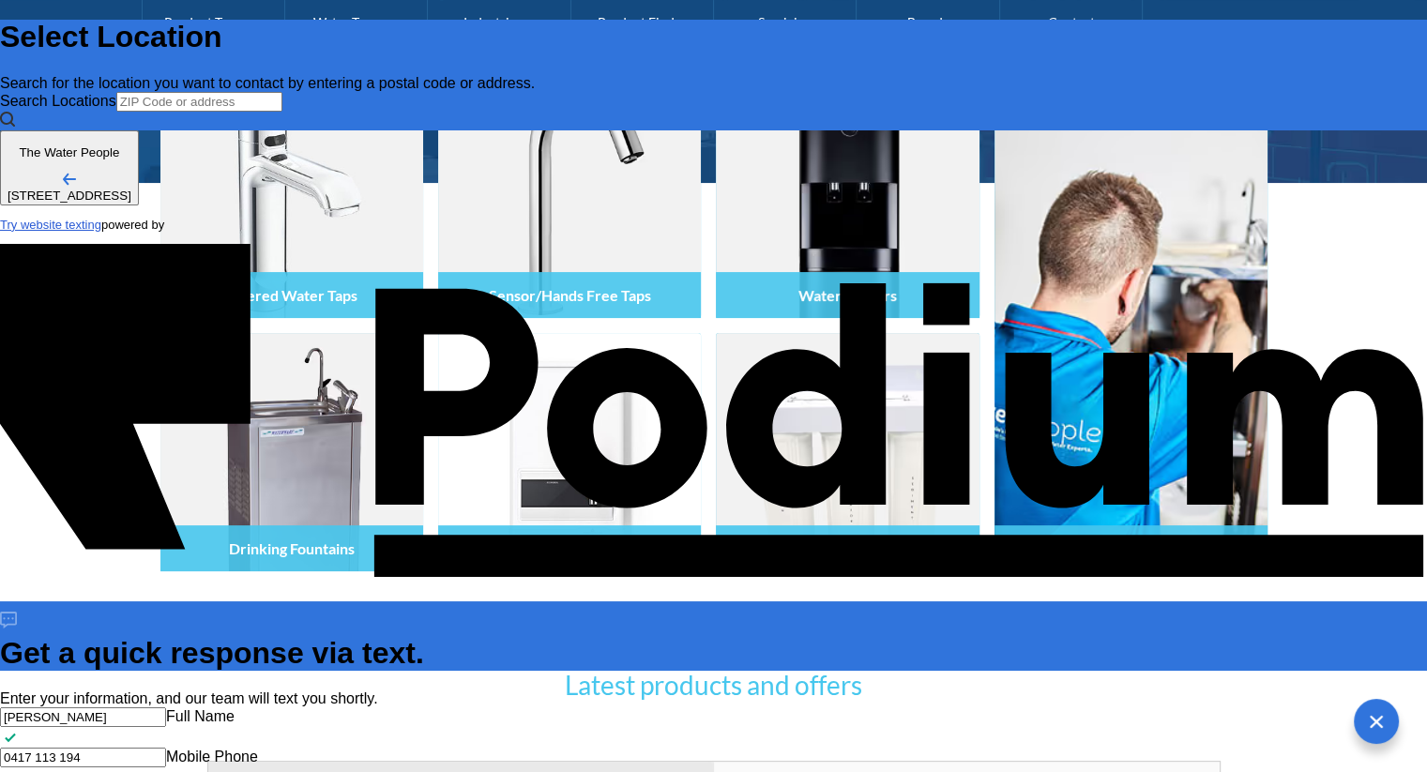
type textarea "Can I please get an electronic copy of my invoice INV-95387 $1"
type textarea "x"
type textarea "Can I please get an electronic copy of my invoice INV-95387 $16"
type textarea "x"
type textarea "Can I please get an electronic copy of my invoice INV-95387 $164"
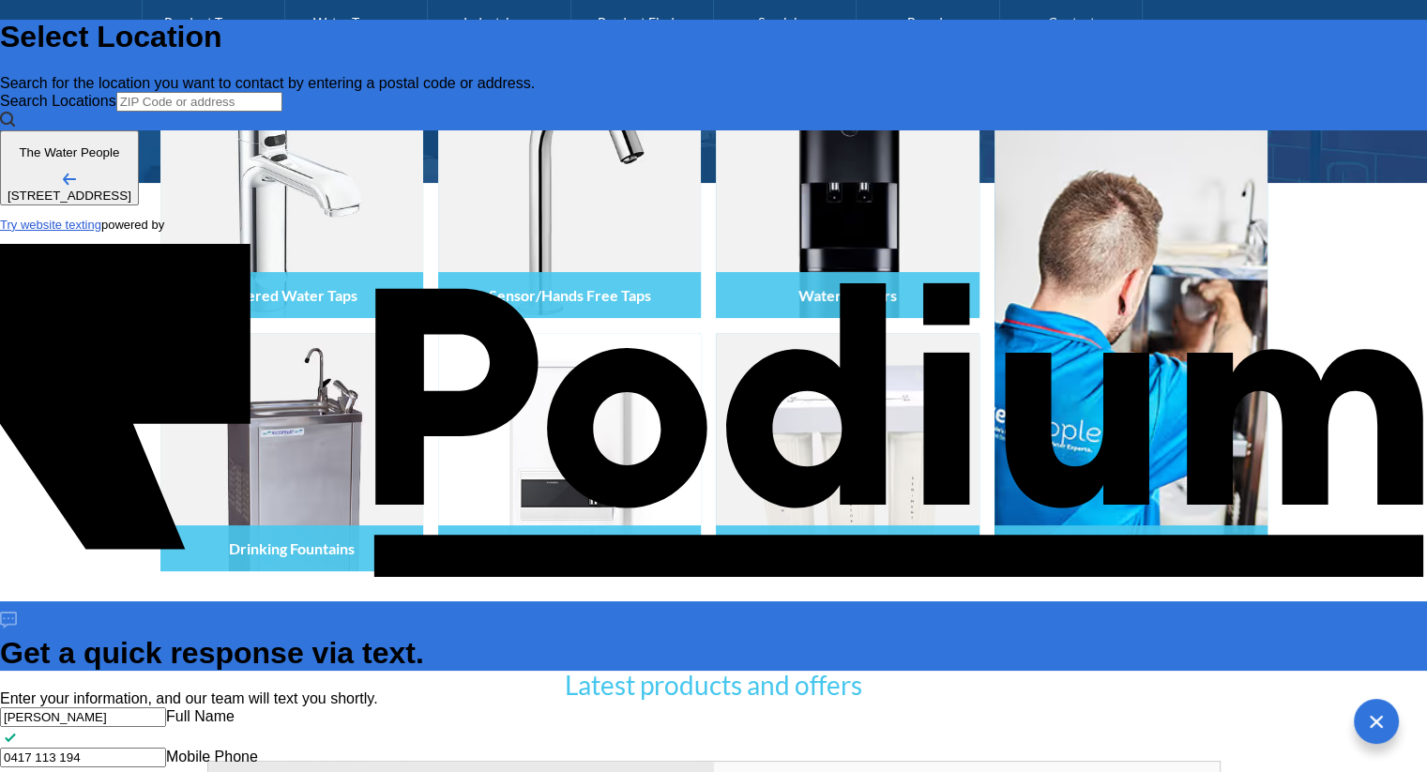
type textarea "x"
type textarea "Can I please get an electronic copy of my invoice INV-95387 $164 s"
type textarea "x"
type textarea "Can I please get an electronic copy of my invoice INV-95387 $164 se"
type textarea "x"
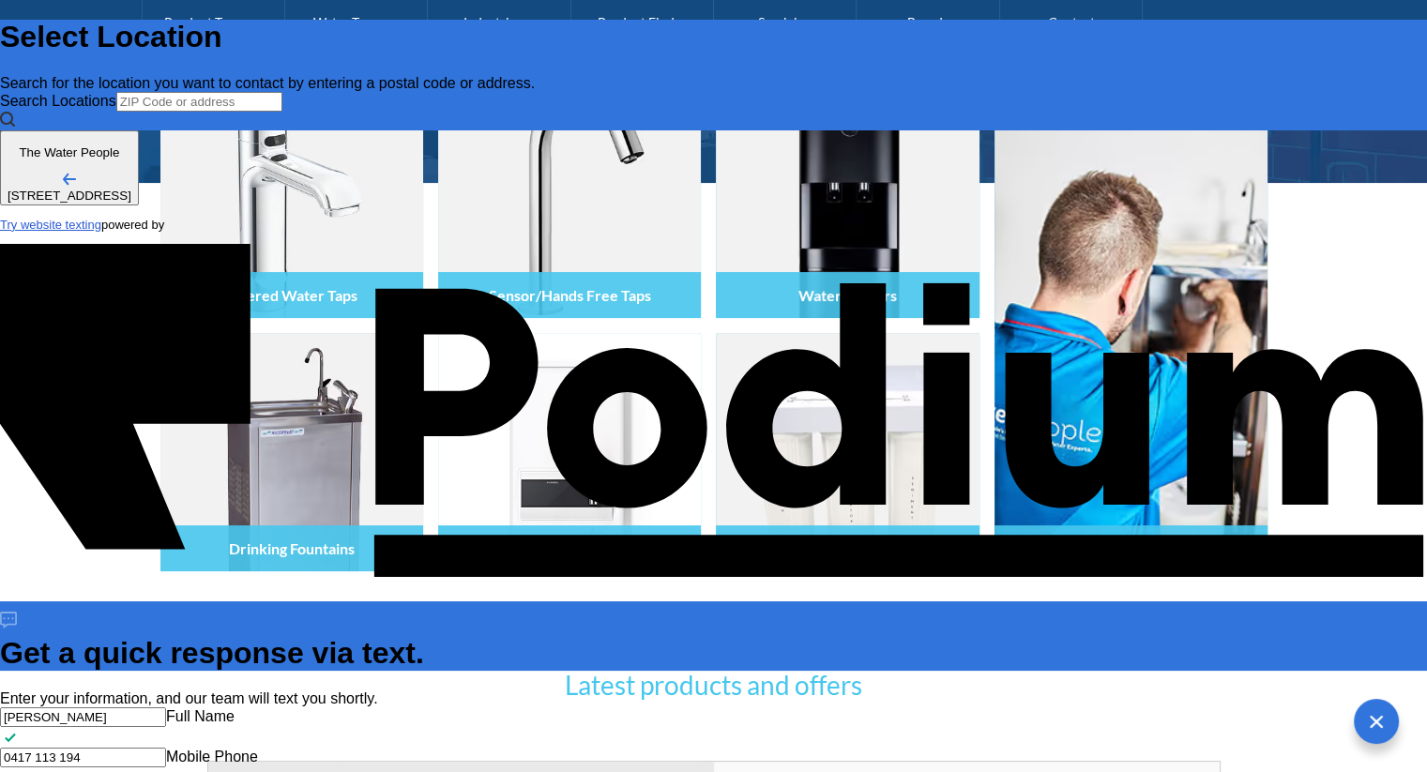
type textarea "Can I please get an electronic copy of my invoice INV-95387 $164 sent"
type textarea "x"
type textarea "Can I please get an electronic copy of my invoice INV-95387 $164 sent t"
type textarea "x"
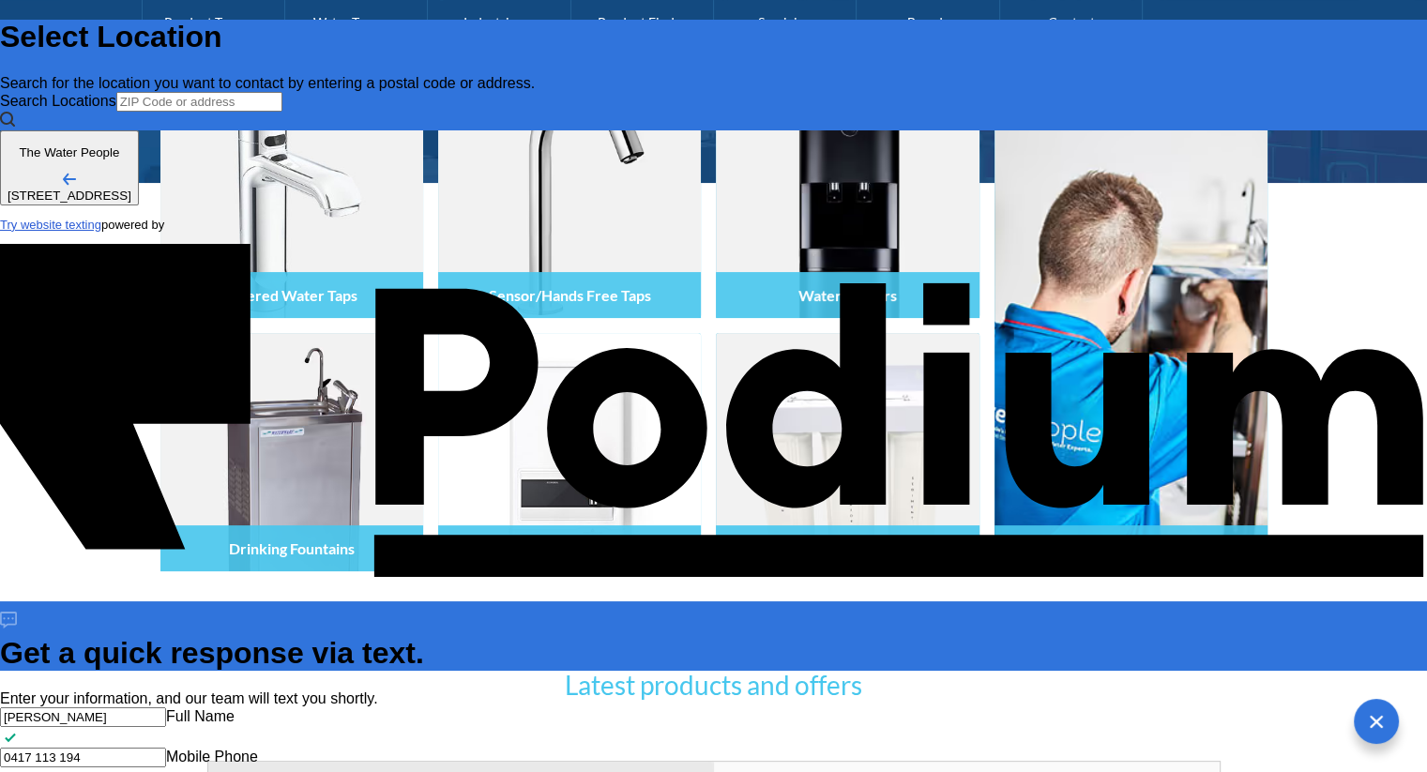
type textarea "Can I please get an electronic copy of my invoice INV-95387 $164 sent to"
type textarea "x"
type textarea "Can I please get an electronic copy of my invoice INV-95387 $164 sent to m"
type textarea "x"
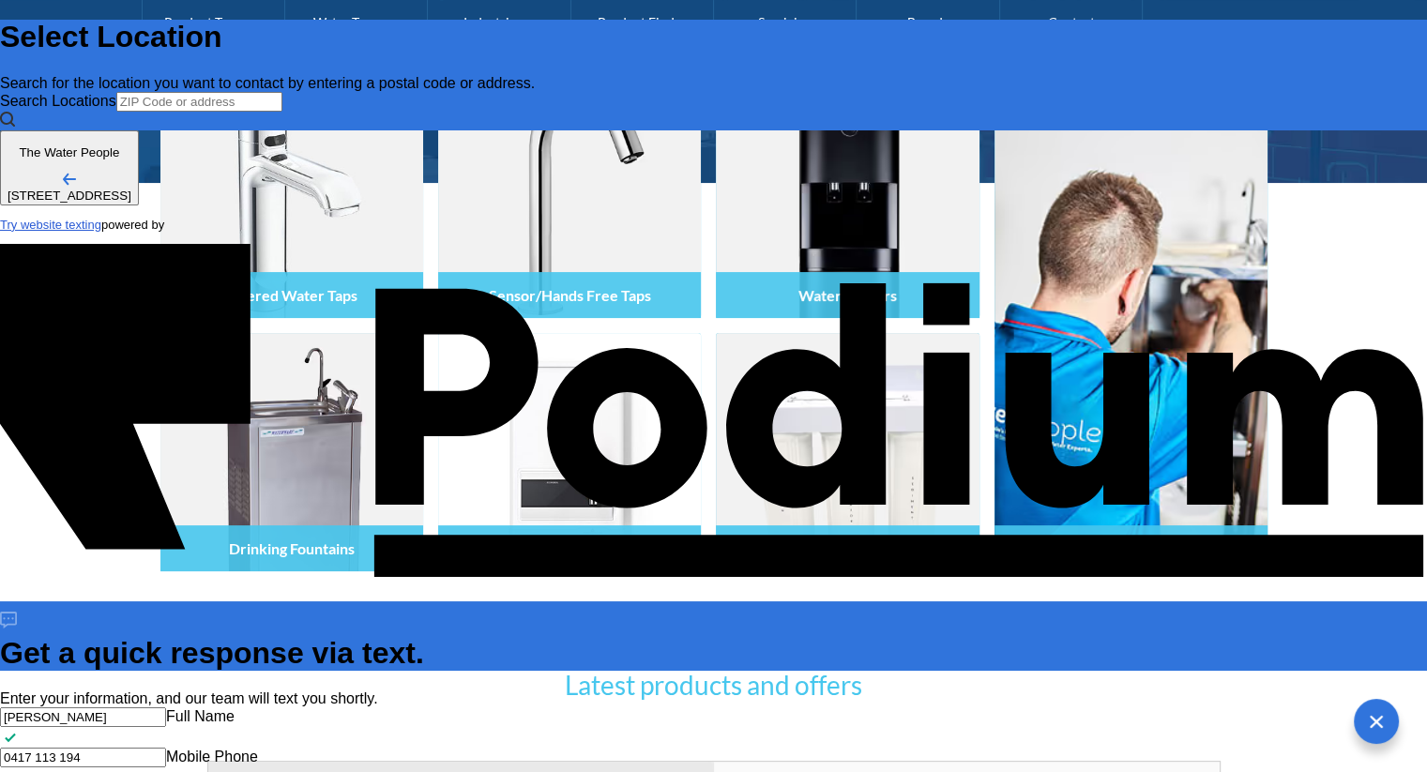
type textarea "Can I please get an electronic copy of my invoice INV-95387 $164 sent to my"
type textarea "x"
type textarea "Can I please get an electronic copy of my invoice INV-95387 $164 sent to my em"
type textarea "x"
type textarea "Can I please get an electronic copy of my invoice INV-95387 $164 sent to my emai"
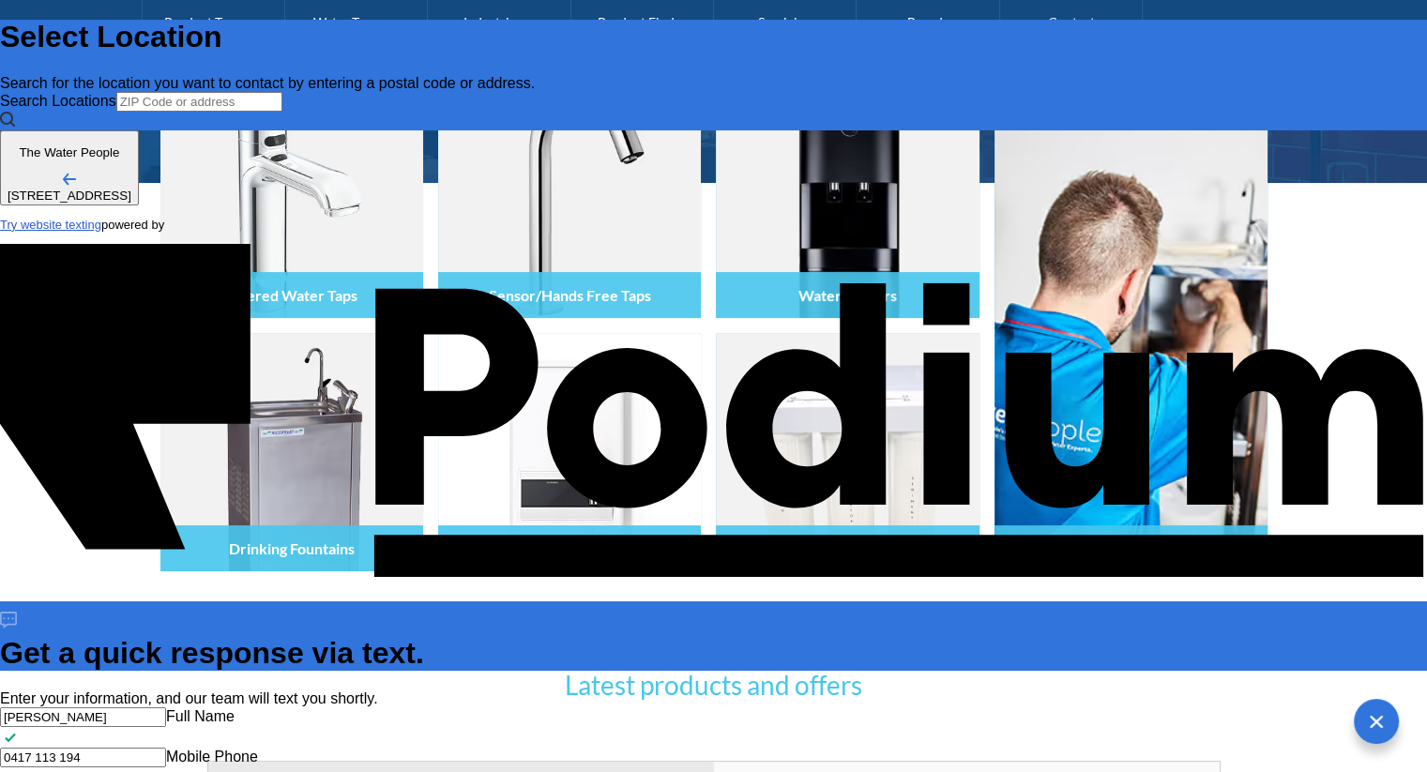
type textarea "x"
type textarea "Can I please get an electronic copy of my invoice INV-95387 $164 sent to my ema…"
type textarea "x"
type textarea "Can I please get an electronic copy of my invoice INV-95387 $164 sent to my ema…"
type textarea "x"
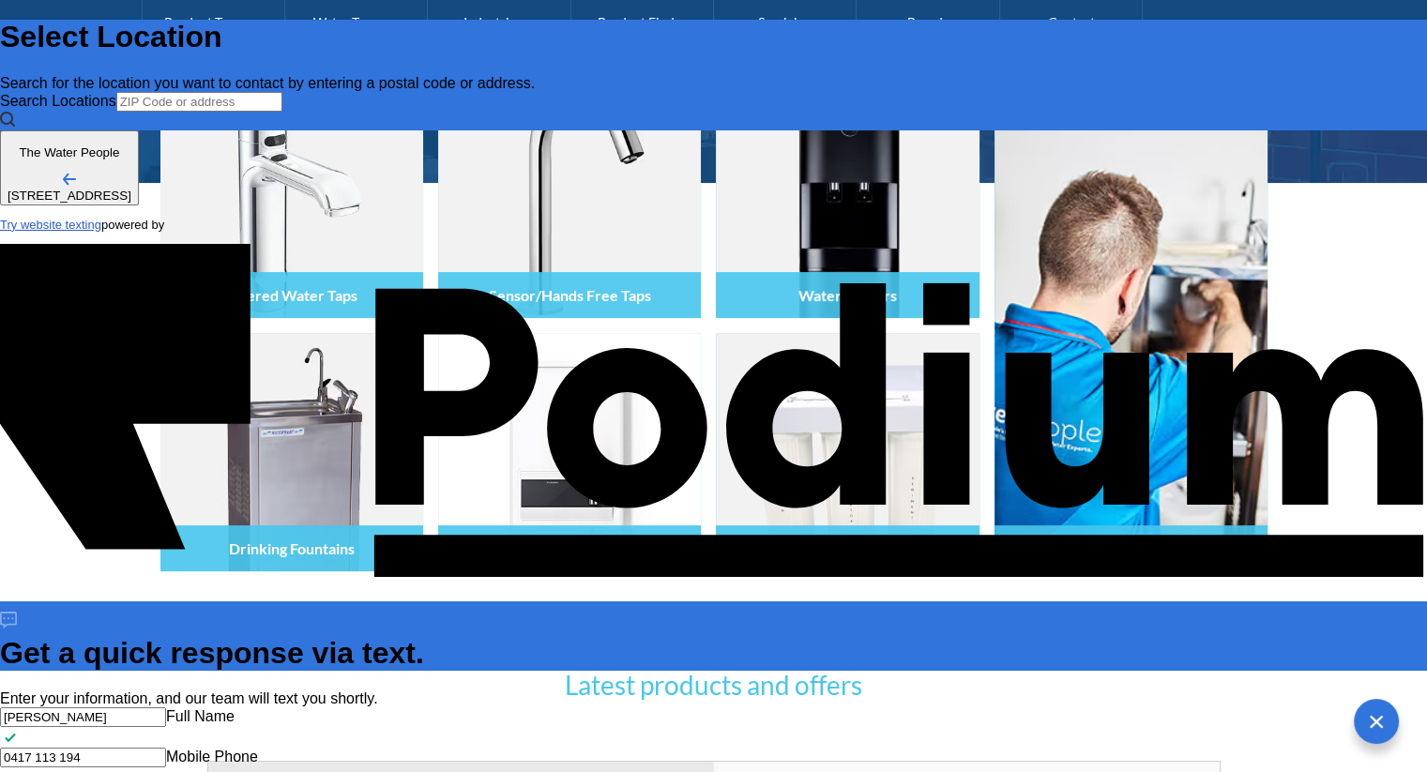
type textarea "Can I please get an electronic copy of my invoice INV-95387 $164 sent to my ema…"
type textarea "x"
type textarea "Can I please get an electronic copy of my invoice INV-95387 $164 sent to my ema…"
type textarea "x"
type textarea "Can I please get an electronic copy of my invoice INV-95387 $164 sent to my ema…"
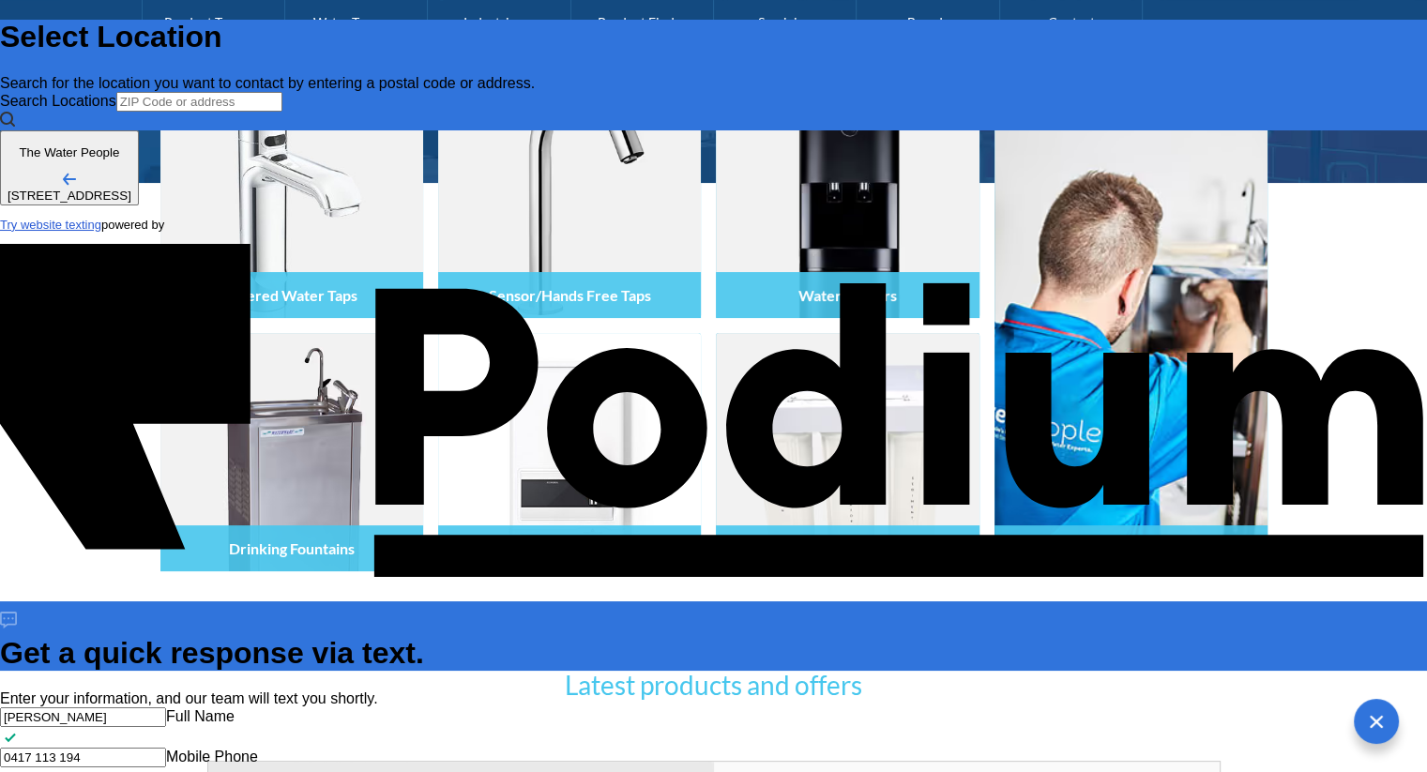
type textarea "x"
type textarea "Can I please get an electronic copy of my invoice INV-95387 $164 sent to my ema…"
type textarea "x"
type textarea "Can I please get an electronic copy of my invoice INV-95387 $164 sent to my ema…"
type textarea "x"
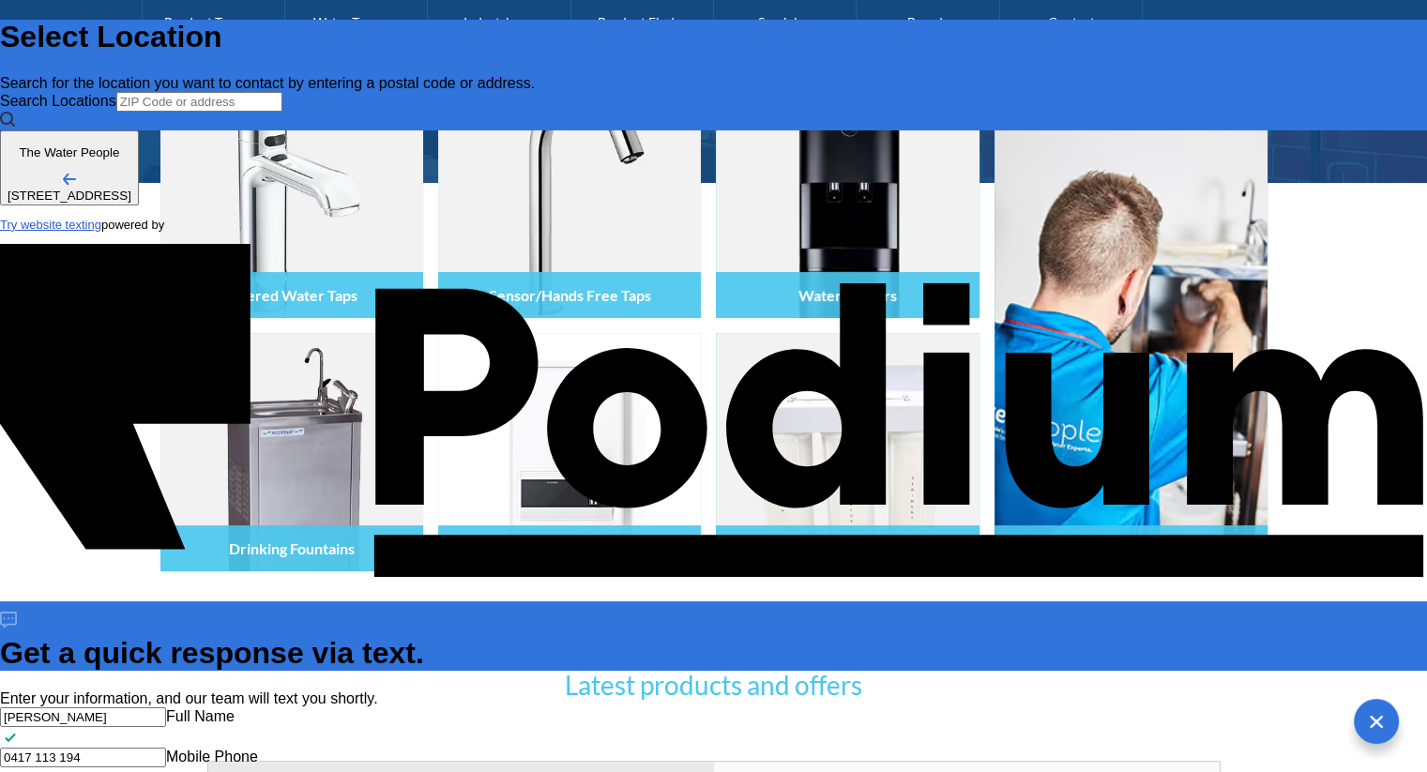
type textarea "Can I please get an electronic copy of my invoice INV-95387 $164 sent to my ema…"
type textarea "x"
type textarea "Can I please get an electronic copy of my invoice INV-95387 $164 sent to my ema…"
type textarea "x"
type textarea "Can I please get an electronic copy of my invoice INV-95387 $164 sent to my ema…"
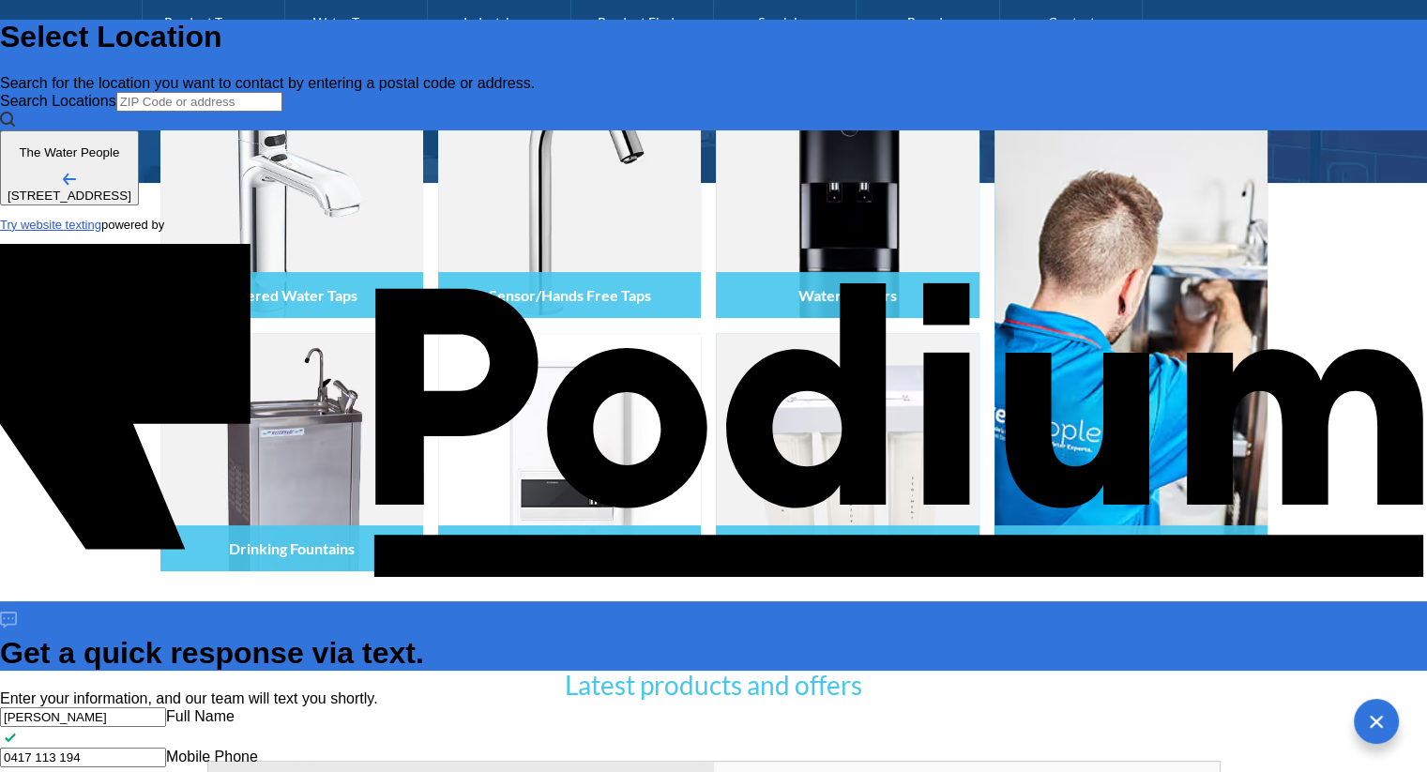
type textarea "x"
type textarea "Can I please get an electronic copy of my invoice INV-95387 $164 sent to my ema…"
type textarea "x"
type textarea "Can I please get an electronic copy of my invoice INV-95387 $164 sent to my ema…"
type textarea "x"
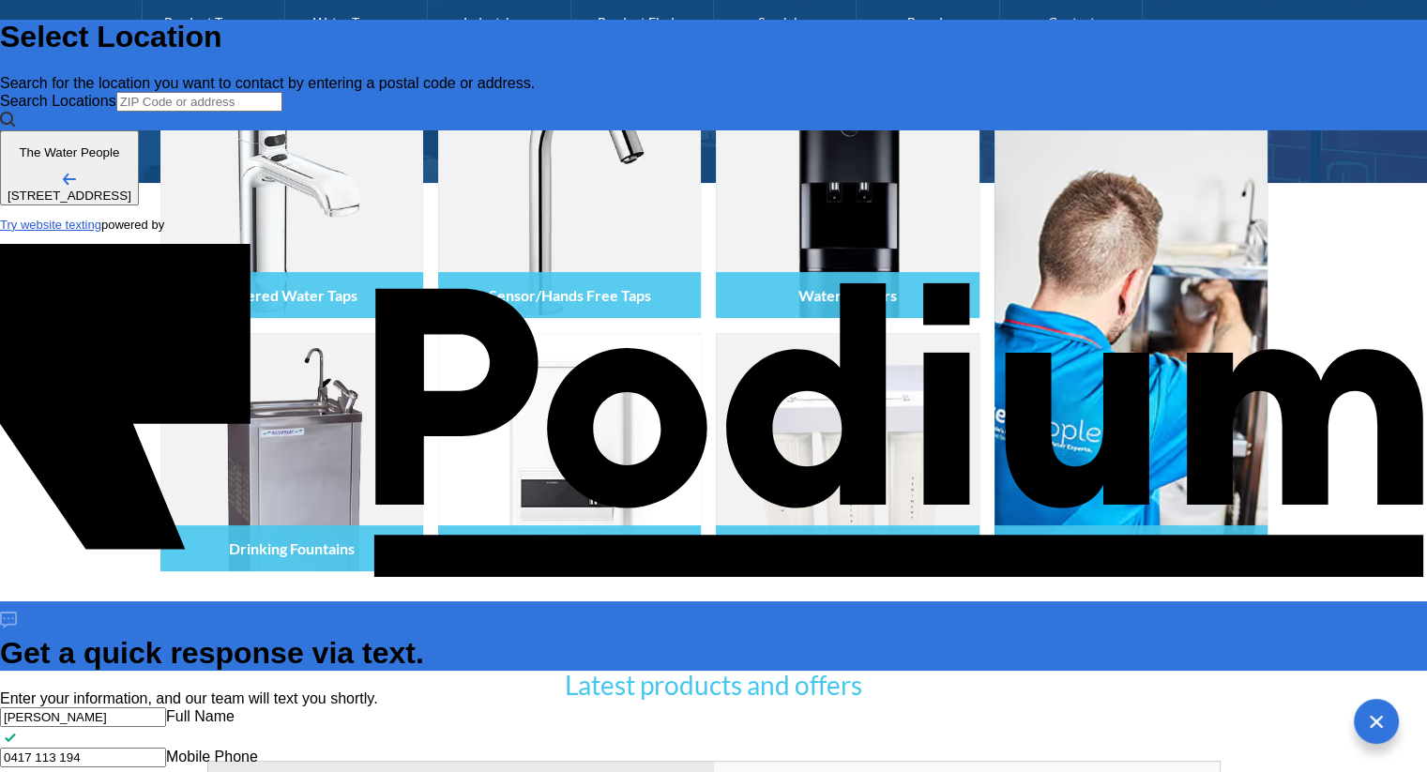
type textarea "Can I please get an electronic copy of my invoice INV-95387 $164 sent to my ema…"
type textarea "x"
type textarea "Can I please get an electronic copy of my invoice INV-95387 $164 sent to my ema…"
type textarea "x"
type textarea "Can I please get an electronic copy of my invoice INV-95387 $164 sent to my ema…"
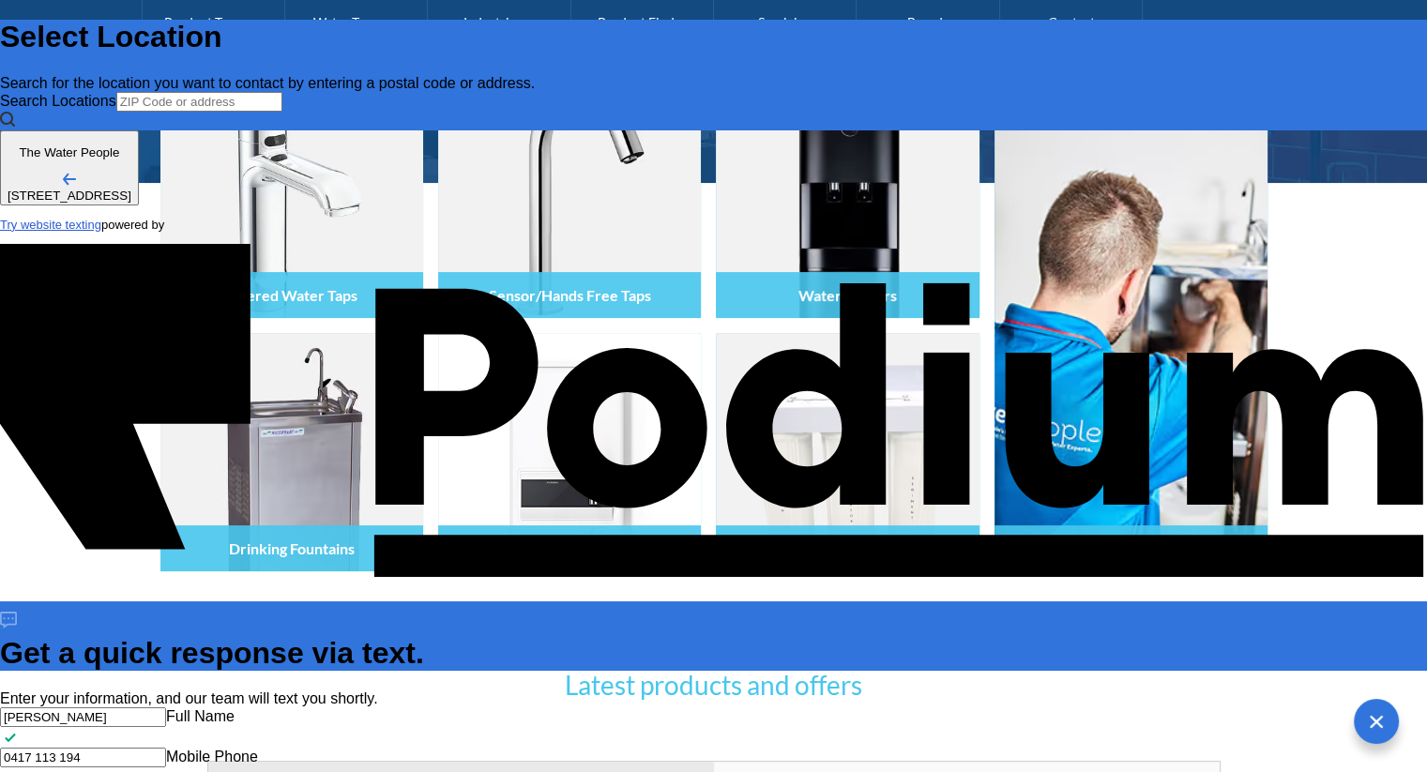
type textarea "x"
type textarea "Can I please get an electronic copy of my invoice INV-95387 $164 sent to my ema…"
type textarea "x"
type textarea "Can I please get an electronic copy of my invoice INV-95387 $164 sent to my ema…"
type textarea "x"
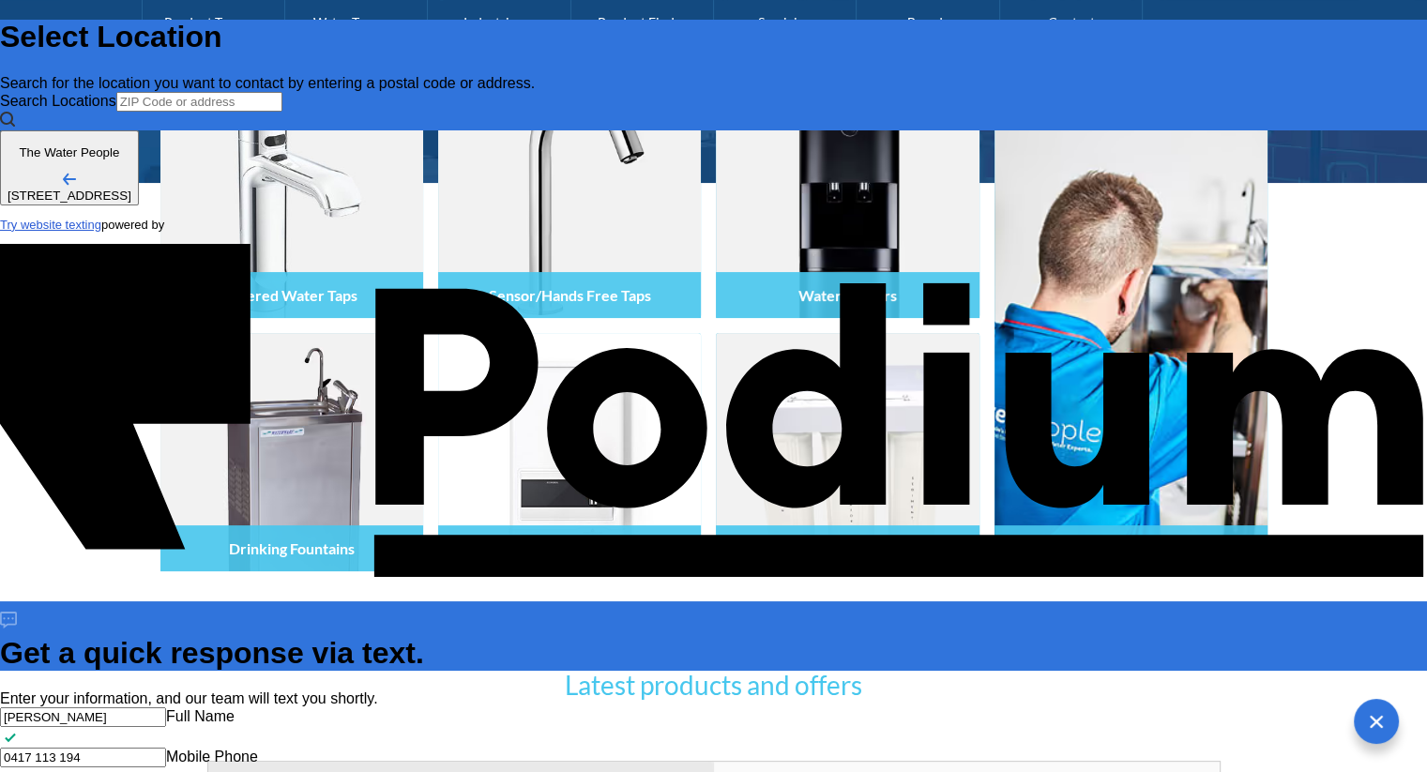
type textarea "Can I please get an electronic copy of my invoice INV-95387 $164 sent to my ema…"
type textarea "x"
type textarea "Can I please get an electronic copy of my invoice INV-95387 $164 sent to my ema…"
type textarea "x"
type textarea "Can I please get an electronic copy of my invoice INV-95387 $164 sent to my ema…"
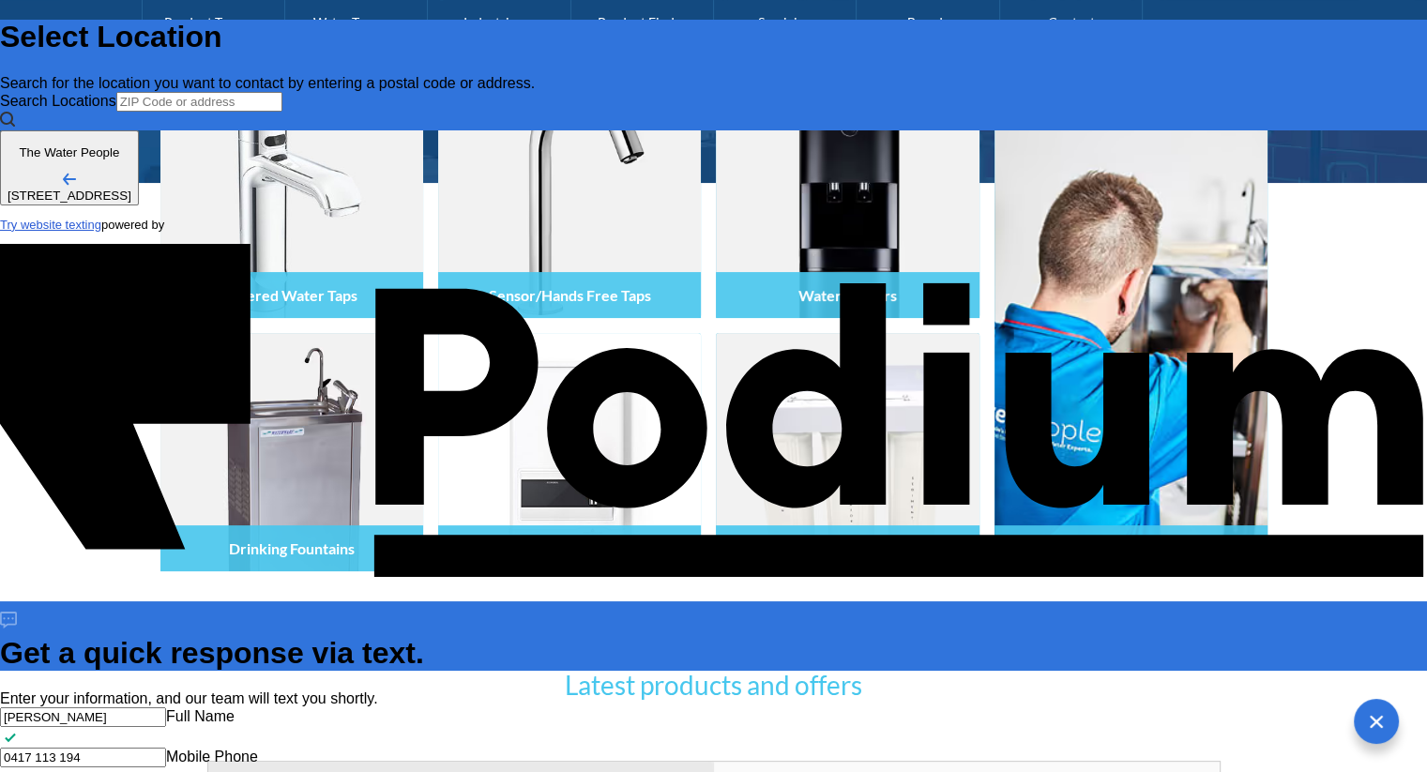
type textarea "x"
type textarea "Can I please get an electronic copy of my invoice INV-95387 $164 sent to my ema…"
type textarea "x"
type textarea "Can I please get an electronic copy of my invoice INV-95387 $164 sent to my ema…"
type textarea "x"
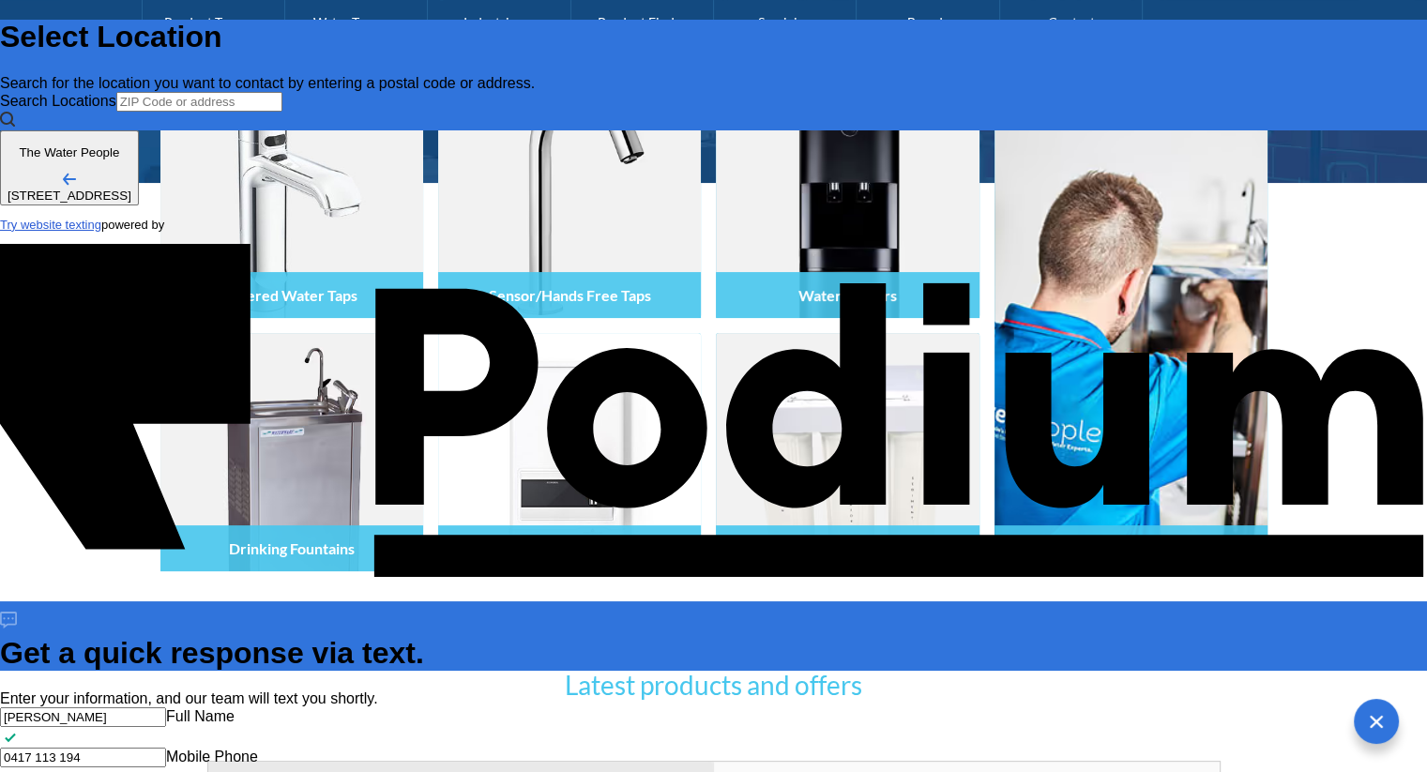
type textarea "Can I please get an electronic copy of my invoice INV-95387 $164 sent to my ema…"
type textarea "x"
